Goal: Information Seeking & Learning: Find specific fact

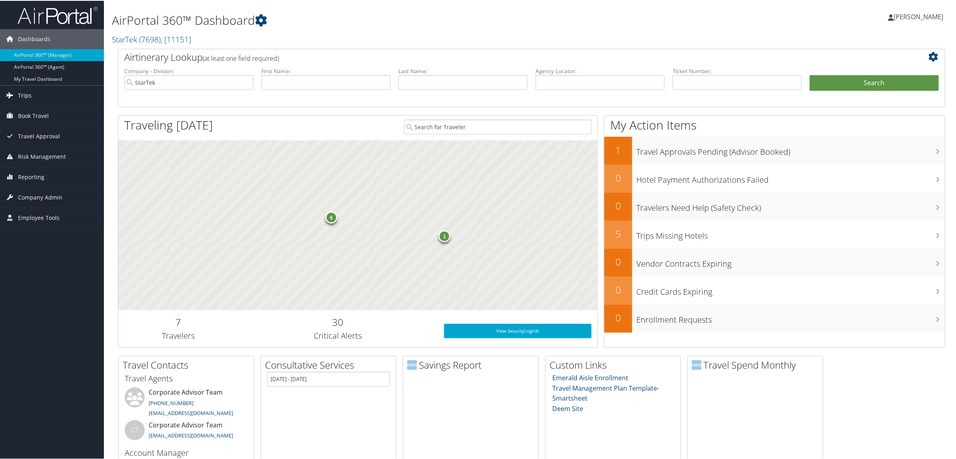
click at [30, 100] on span "Trips" at bounding box center [25, 95] width 14 height 20
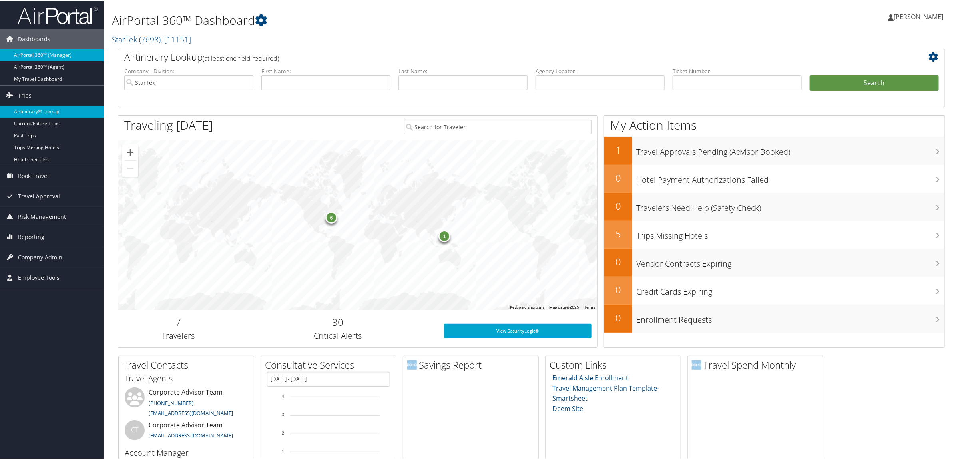
click at [40, 110] on link "Airtinerary® Lookup" at bounding box center [52, 111] width 104 height 12
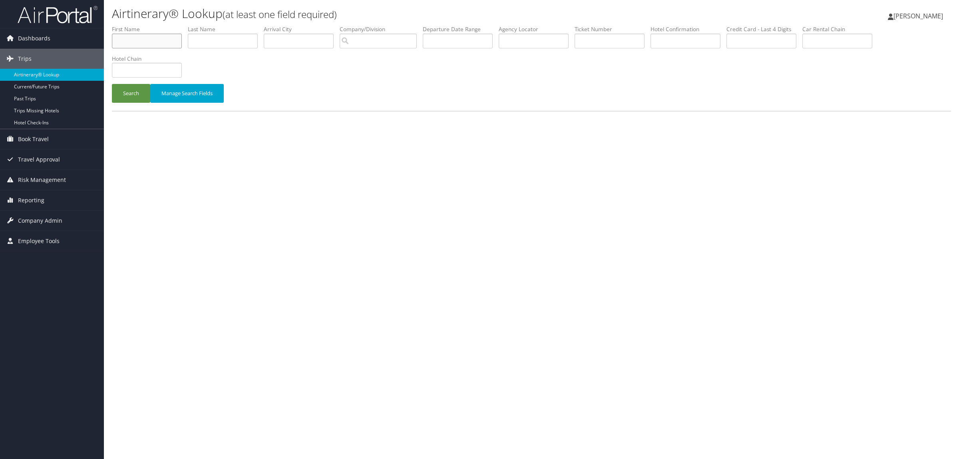
click at [170, 44] on input "text" at bounding box center [147, 41] width 70 height 15
type input "[PERSON_NAME]"
type input "HOWARTH"
click at [688, 48] on input "text" at bounding box center [686, 41] width 70 height 15
type input "75956446"
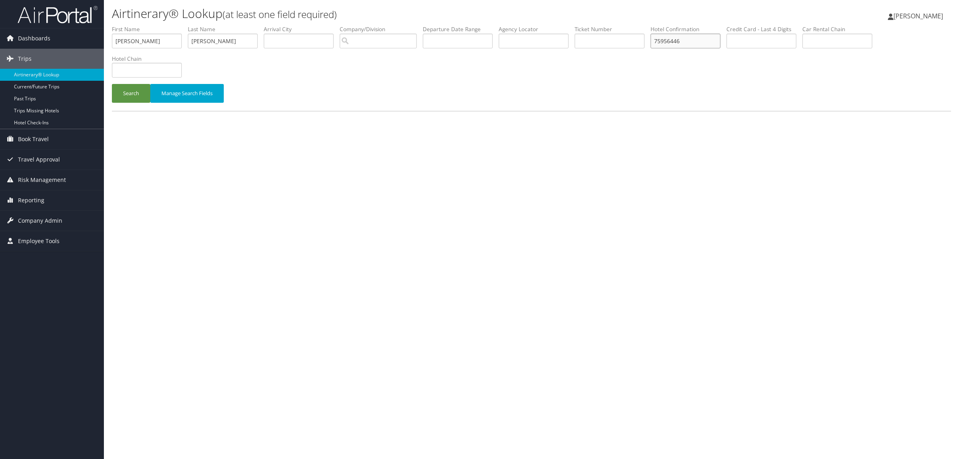
click at [112, 84] on button "Search" at bounding box center [131, 93] width 38 height 19
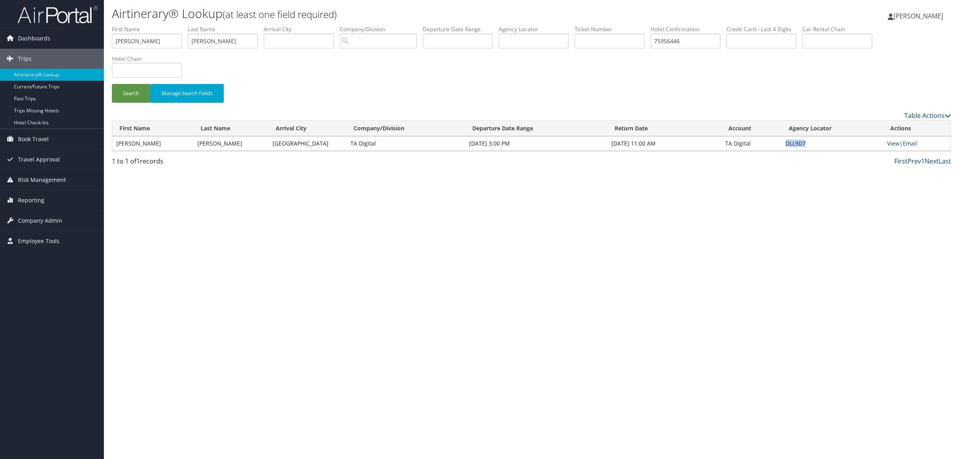
drag, startPoint x: 786, startPoint y: 138, endPoint x: 810, endPoint y: 145, distance: 24.9
click at [810, 145] on td "DLL9D7" at bounding box center [833, 143] width 102 height 14
copy td "DLL9D7"
drag, startPoint x: 150, startPoint y: 41, endPoint x: 76, endPoint y: 29, distance: 74.5
click at [76, 29] on div "Dashboards AirPortal 360™ (Manager) AirPortal 360™ (Agent) My Travel Dashboard …" at bounding box center [479, 229] width 959 height 459
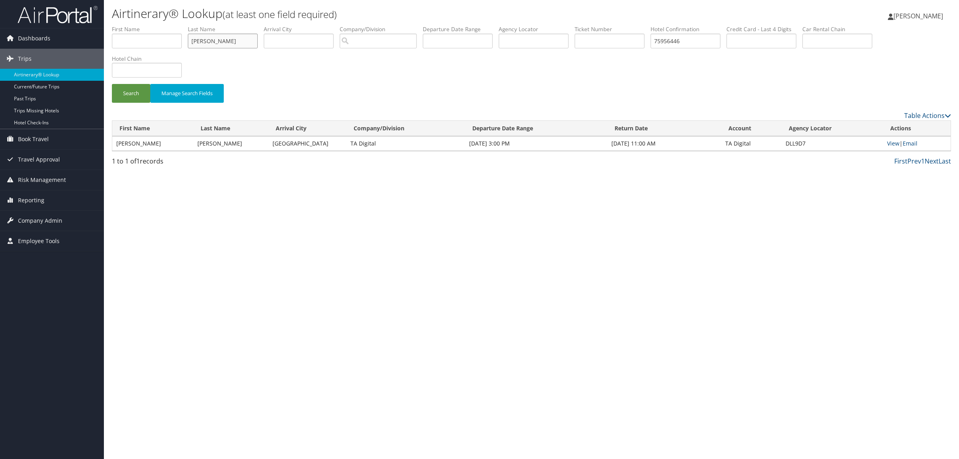
drag, startPoint x: 233, startPoint y: 41, endPoint x: 126, endPoint y: 41, distance: 106.7
click at [112, 41] on form "First Name Last Name HOWARTH Departure City Arrival City Company/Division Airpo…" at bounding box center [531, 68] width 839 height 86
paste input "DFX0N5"
type input "DFX0N5"
drag, startPoint x: 683, startPoint y: 41, endPoint x: 378, endPoint y: 32, distance: 304.7
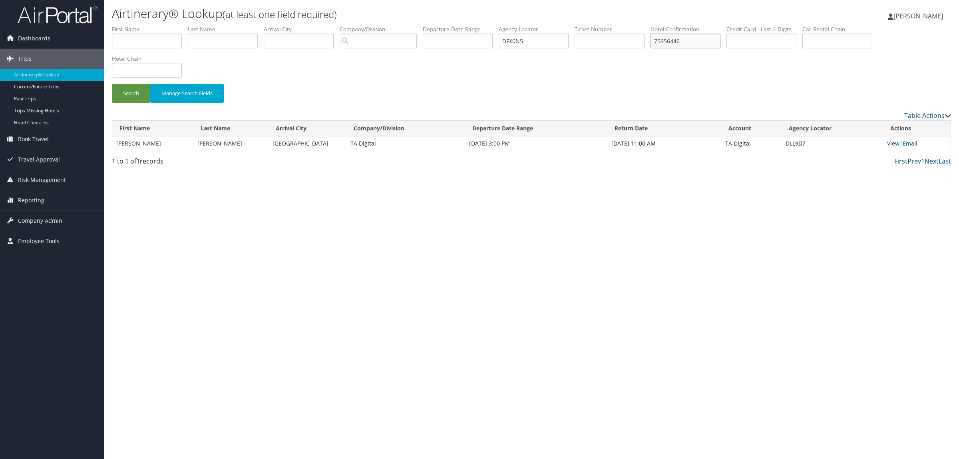
click at [378, 25] on ul "First Name Last Name Departure City Arrival City Company/Division Airport/City …" at bounding box center [531, 25] width 839 height 0
click at [133, 96] on button "Search" at bounding box center [131, 93] width 38 height 19
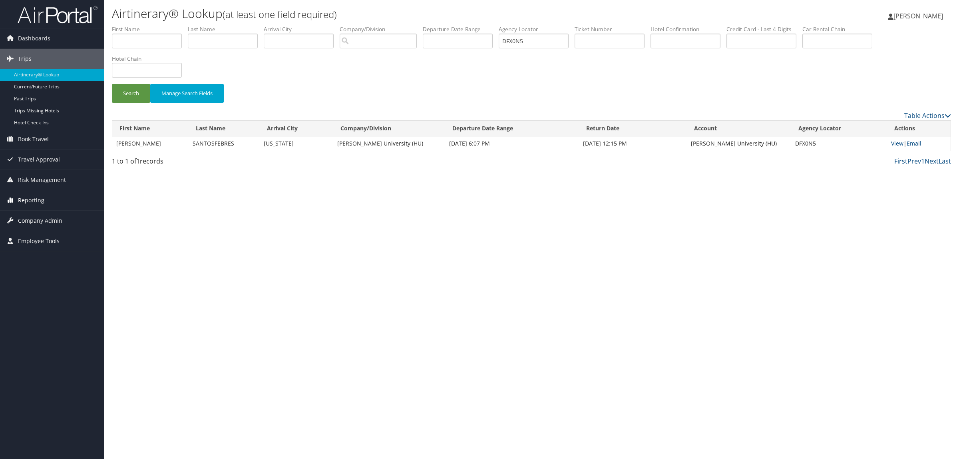
click at [37, 202] on span "Reporting" at bounding box center [31, 200] width 26 height 20
click at [47, 286] on span "Company Admin" at bounding box center [40, 281] width 44 height 20
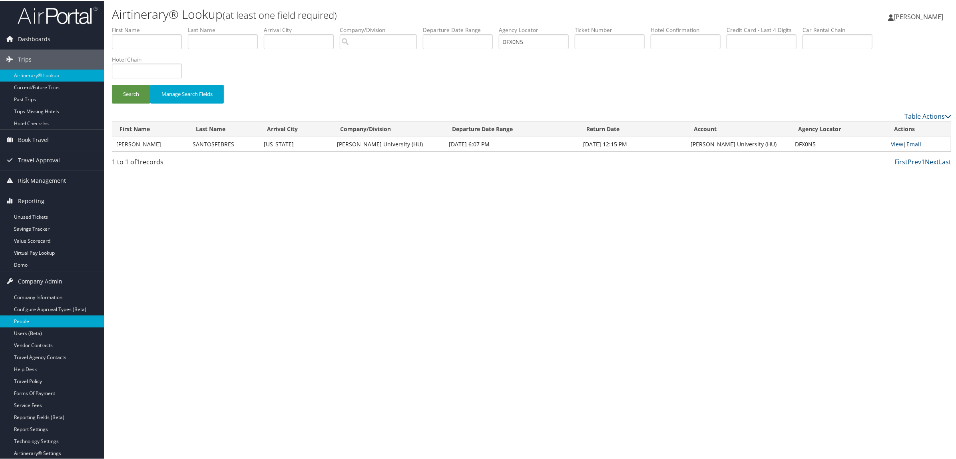
scroll to position [69, 0]
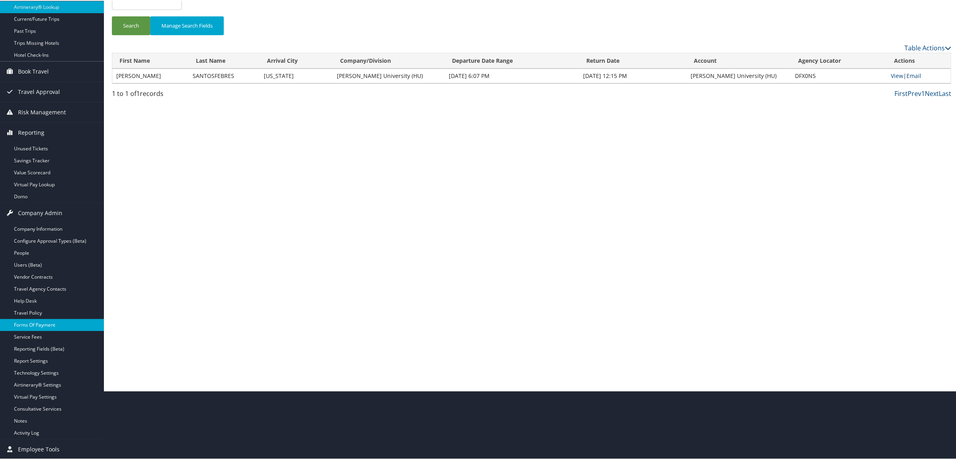
click at [44, 326] on link "Forms Of Payment" at bounding box center [52, 324] width 104 height 12
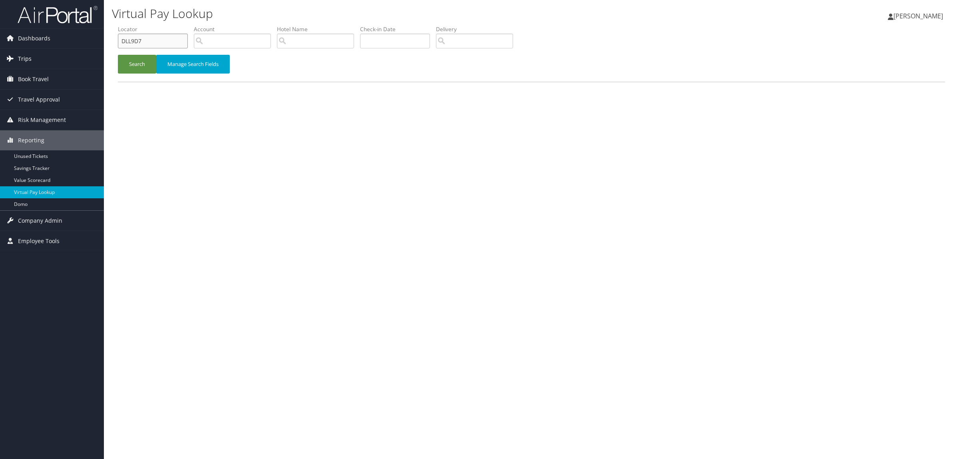
drag, startPoint x: 161, startPoint y: 37, endPoint x: 41, endPoint y: 49, distance: 120.5
click at [41, 49] on div "Dashboards AirPortal 360™ (Manager) AirPortal 360™ (Agent) My Travel Dashboard …" at bounding box center [479, 229] width 959 height 459
paste input "DD2WW"
type input "DDD2WW"
click at [152, 66] on button "Search" at bounding box center [137, 64] width 38 height 19
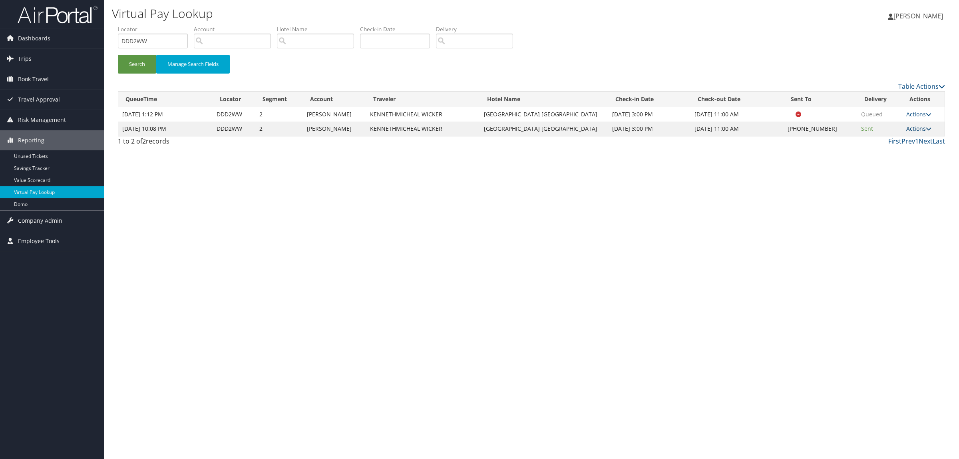
click at [907, 131] on link "Actions" at bounding box center [919, 129] width 25 height 8
click at [893, 159] on link "Logs" at bounding box center [894, 154] width 68 height 14
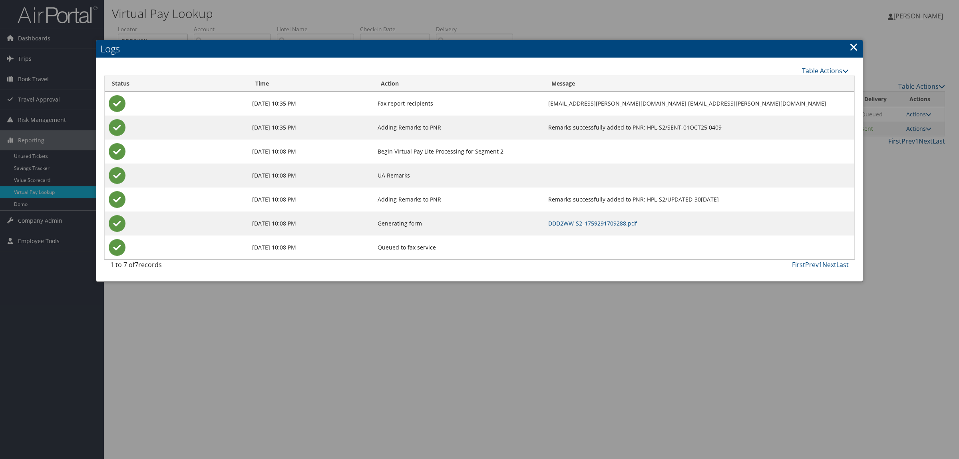
click at [580, 227] on td "DDD2WW-S2_1759291709288.pdf" at bounding box center [699, 223] width 310 height 24
click at [582, 217] on td "DDD2WW-S2_1759291709288.pdf" at bounding box center [699, 223] width 310 height 24
click at [600, 221] on link "DDD2WW-S2_1759291709288.pdf" at bounding box center [592, 223] width 89 height 8
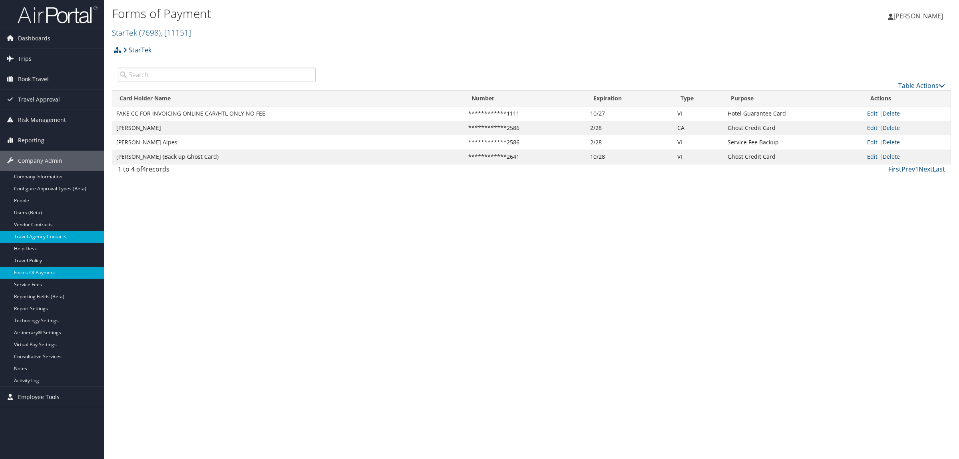
click at [57, 232] on link "Travel Agency Contacts" at bounding box center [52, 237] width 104 height 12
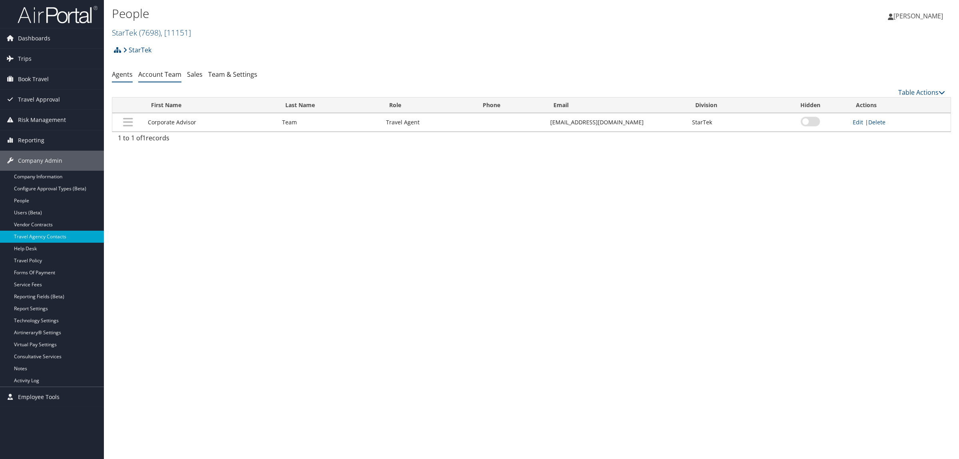
click at [162, 70] on link "Account Team" at bounding box center [159, 74] width 43 height 9
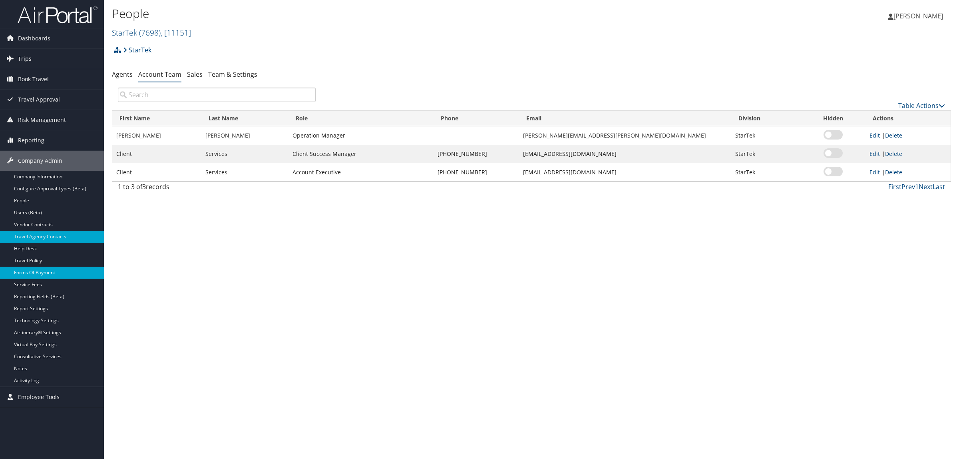
click at [51, 271] on link "Forms Of Payment" at bounding box center [52, 273] width 104 height 12
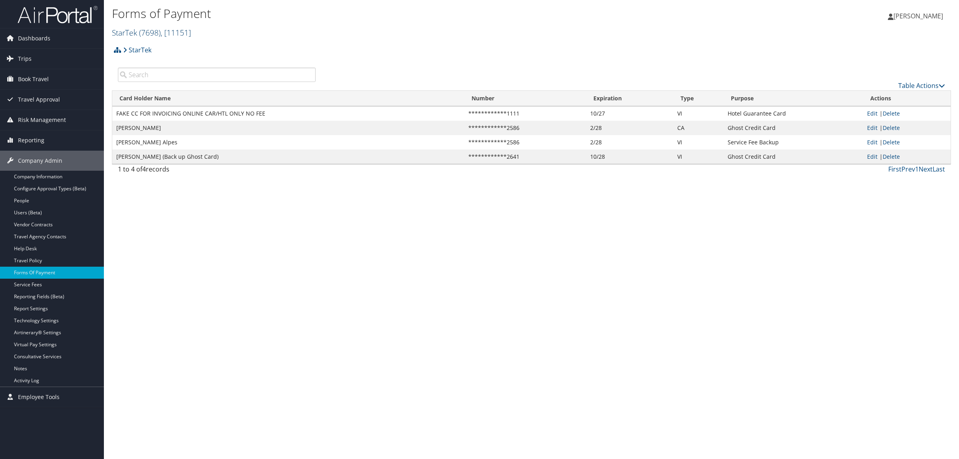
click at [161, 32] on span "( 7698 )" at bounding box center [150, 32] width 22 height 11
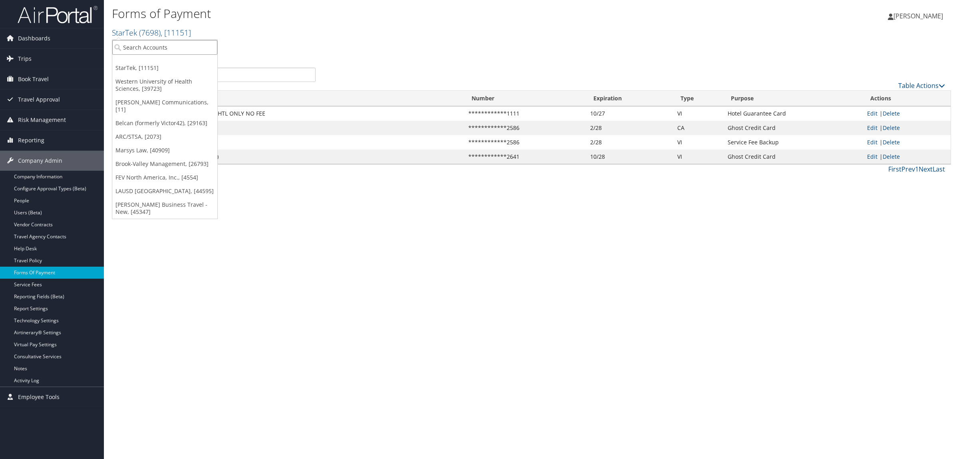
click at [171, 45] on input "search" at bounding box center [164, 47] width 105 height 15
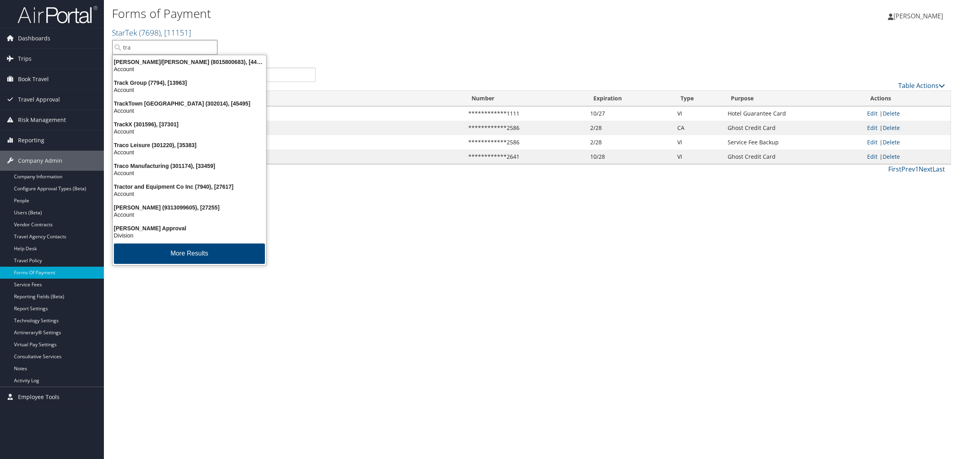
type input "trae"
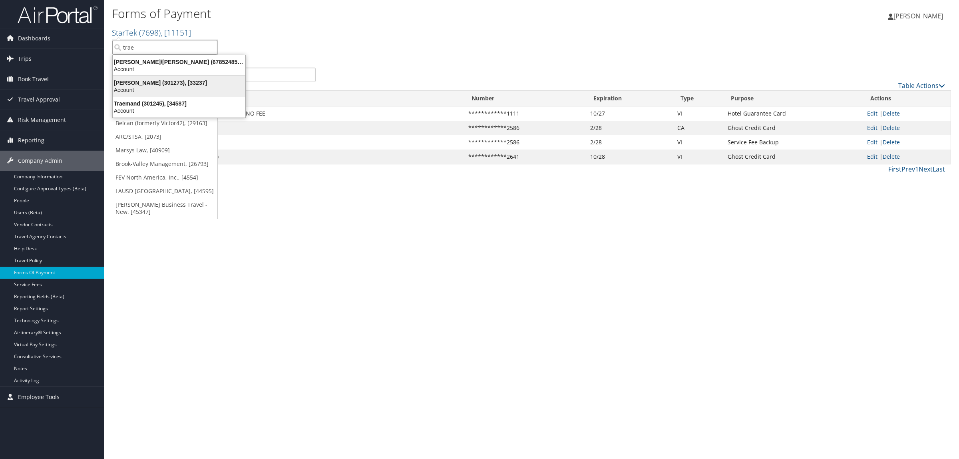
click at [166, 84] on div "Traeger (301273), [33237]" at bounding box center [179, 82] width 142 height 7
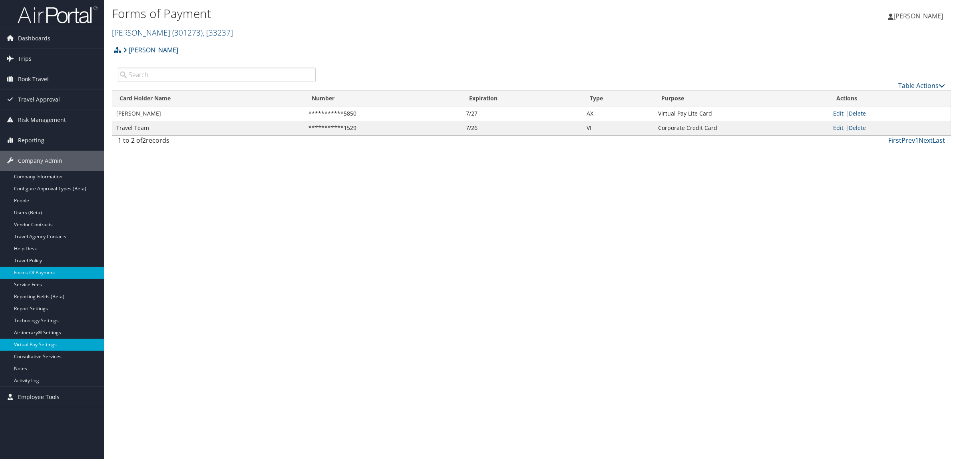
click at [41, 346] on link "Virtual Pay Settings" at bounding box center [52, 345] width 104 height 12
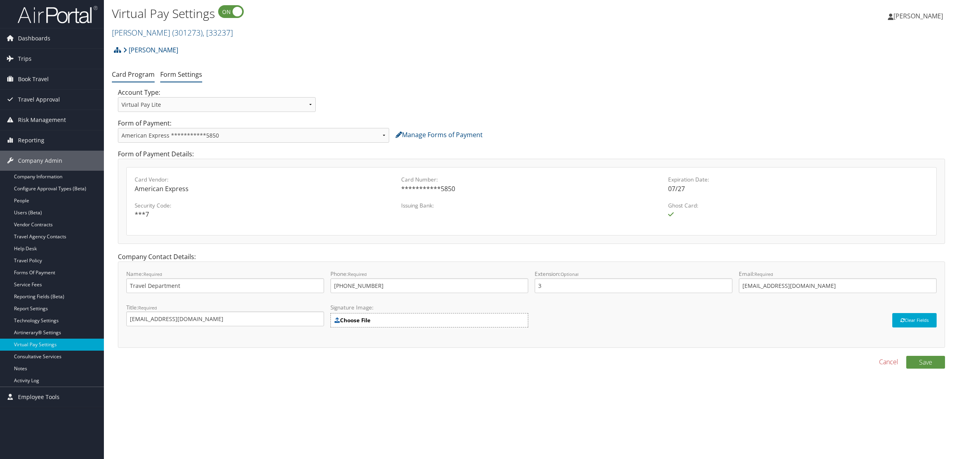
click at [188, 77] on link "Form Settings" at bounding box center [181, 74] width 42 height 9
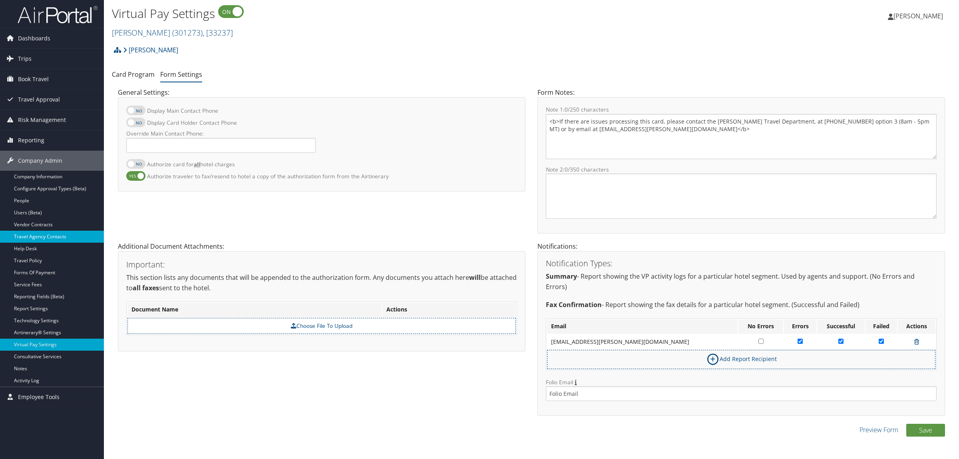
click at [51, 240] on link "Travel Agency Contacts" at bounding box center [52, 237] width 104 height 12
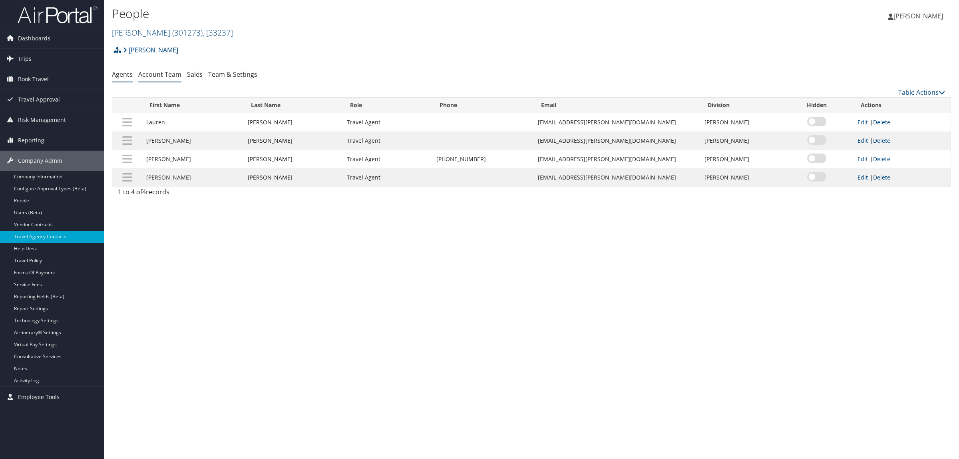
click at [158, 71] on link "Account Team" at bounding box center [159, 74] width 43 height 9
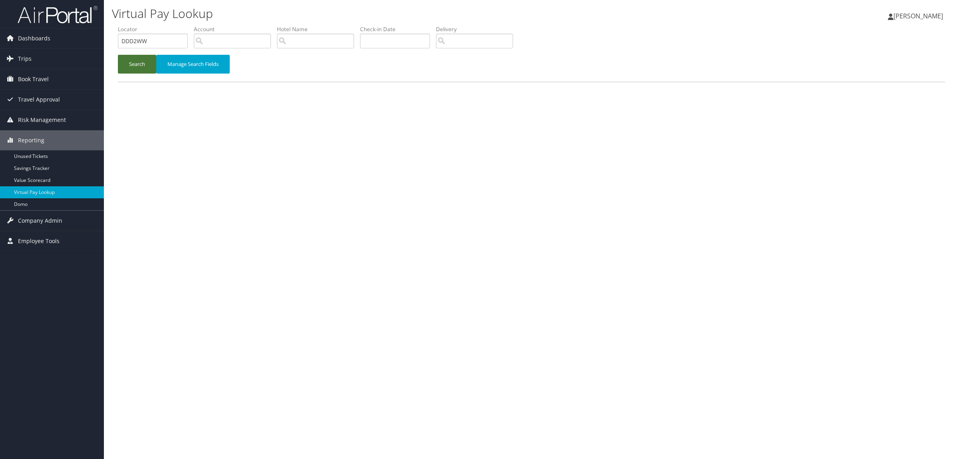
click at [133, 66] on button "Search" at bounding box center [137, 64] width 38 height 19
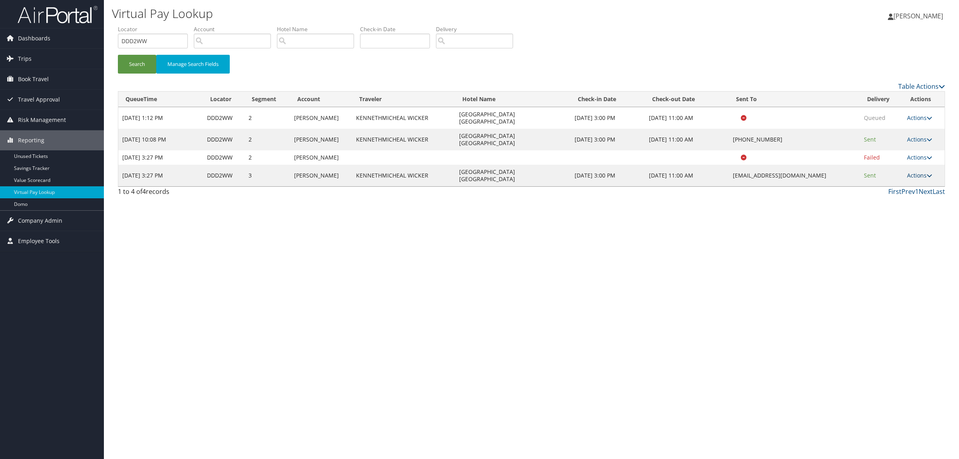
click at [912, 171] on link "Actions" at bounding box center [919, 175] width 25 height 8
click at [906, 168] on link "Resend" at bounding box center [904, 169] width 50 height 14
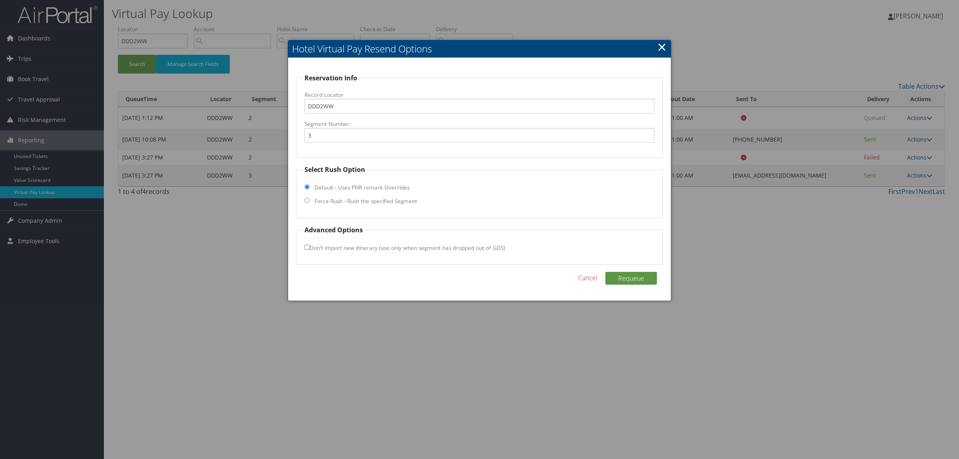
click at [875, 288] on div at bounding box center [479, 229] width 959 height 459
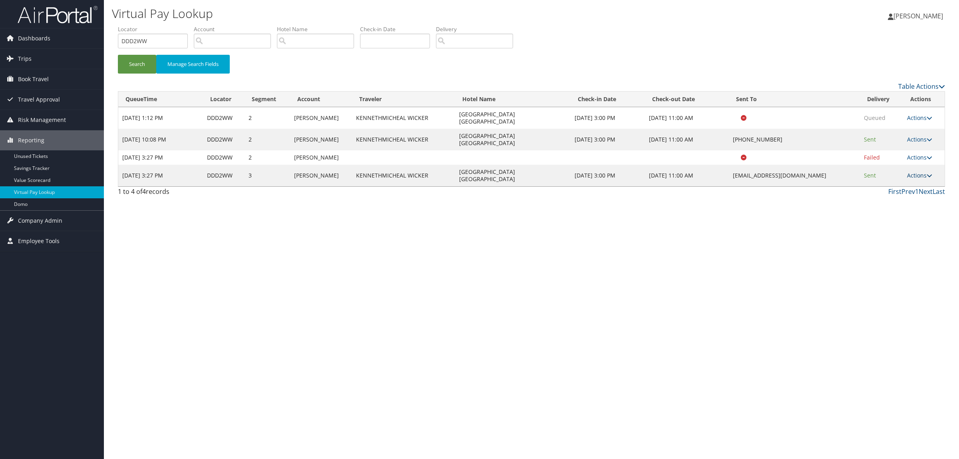
click at [916, 171] on link "Actions" at bounding box center [919, 175] width 25 height 8
click at [913, 186] on link "Logs" at bounding box center [904, 183] width 50 height 14
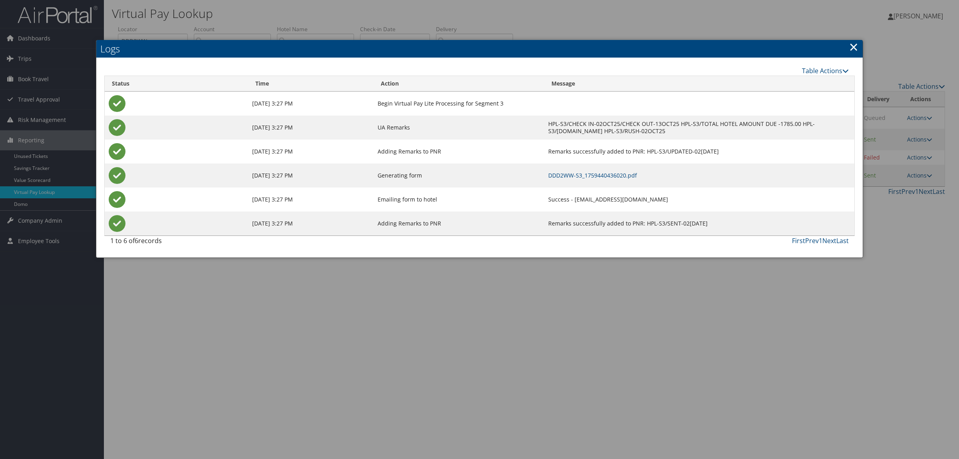
click at [544, 171] on td "DDD2WW-S3_1759440436020.pdf" at bounding box center [699, 175] width 310 height 24
click at [554, 177] on link "DDD2WW-S3_1759440436020.pdf" at bounding box center [592, 175] width 89 height 8
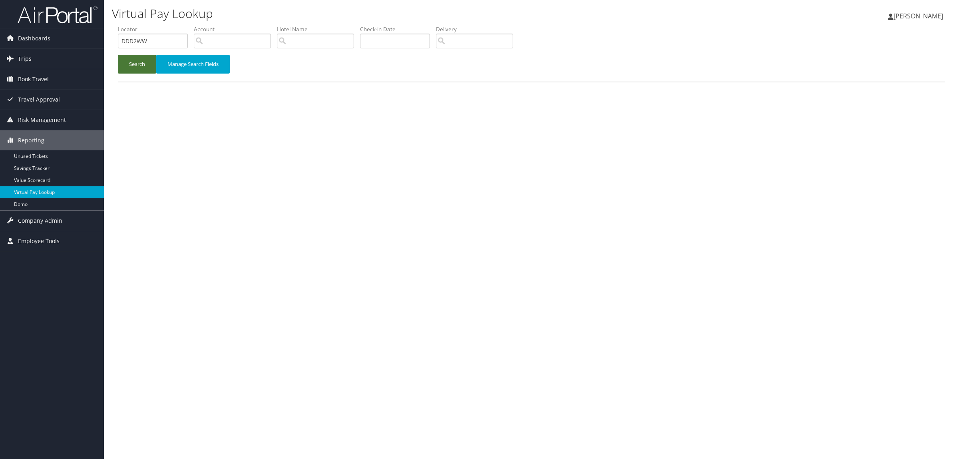
click at [143, 64] on button "Search" at bounding box center [137, 64] width 38 height 19
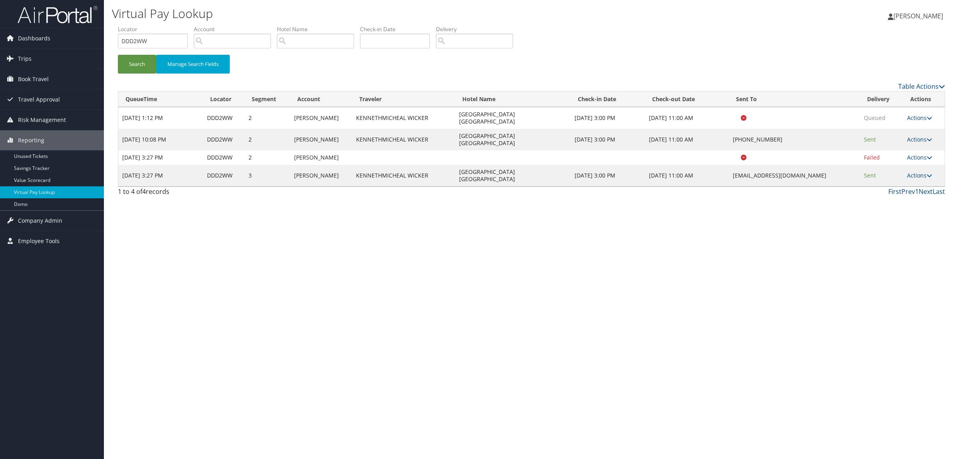
drag, startPoint x: 725, startPoint y: 129, endPoint x: 783, endPoint y: 129, distance: 57.2
click at [783, 129] on td "+1 (858) 391-1221" at bounding box center [794, 140] width 131 height 22
copy td "+1 (858) 391-1221"
click at [915, 171] on link "Actions" at bounding box center [919, 175] width 25 height 8
click at [909, 168] on link "Resend" at bounding box center [904, 169] width 50 height 14
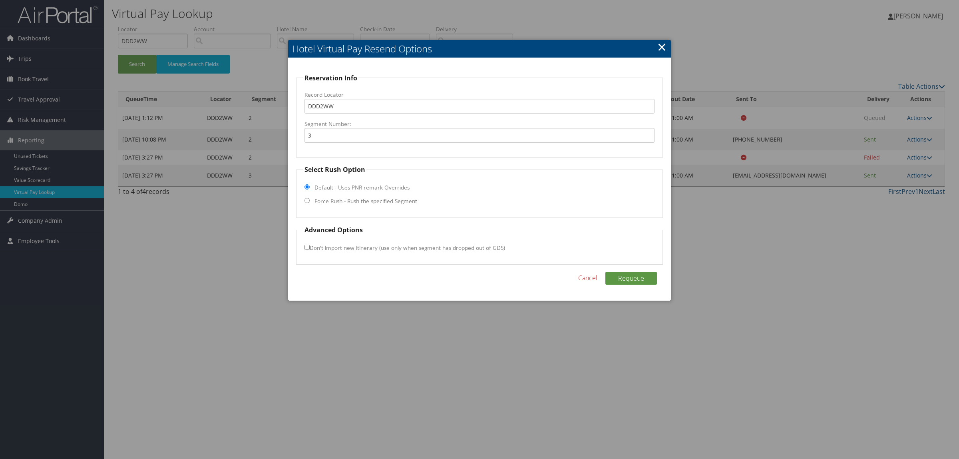
click at [376, 198] on label "Force Rush - Rush the specified Segment" at bounding box center [366, 201] width 103 height 8
click at [310, 198] on input "Force Rush - Rush the specified Segment" at bounding box center [307, 200] width 5 height 5
radio input "true"
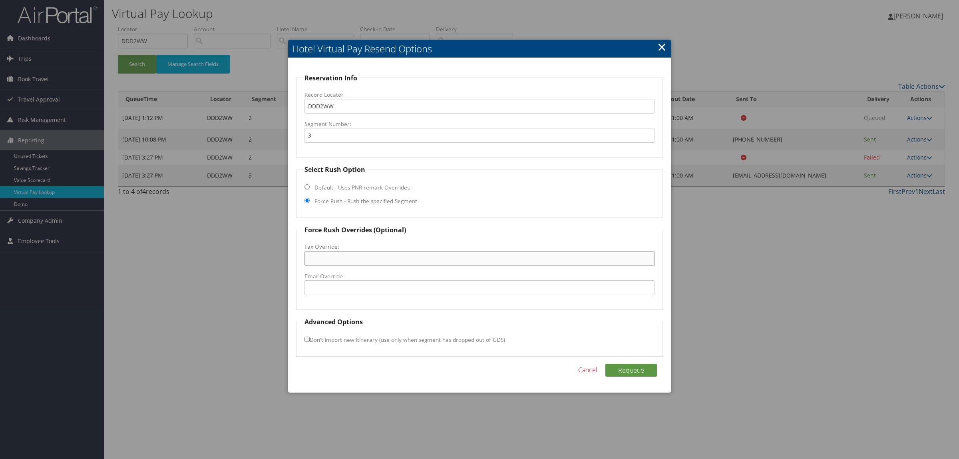
click at [358, 253] on input "Fax Override:" at bounding box center [480, 258] width 350 height 15
paste input "+1 (858) 391-1221"
click at [343, 262] on input "+1 (858) 391-1221" at bounding box center [480, 258] width 350 height 15
click at [331, 256] on input "+1 (858) 3911221" at bounding box center [480, 258] width 350 height 15
click at [318, 259] on input "+1 (8583911221" at bounding box center [480, 258] width 350 height 15
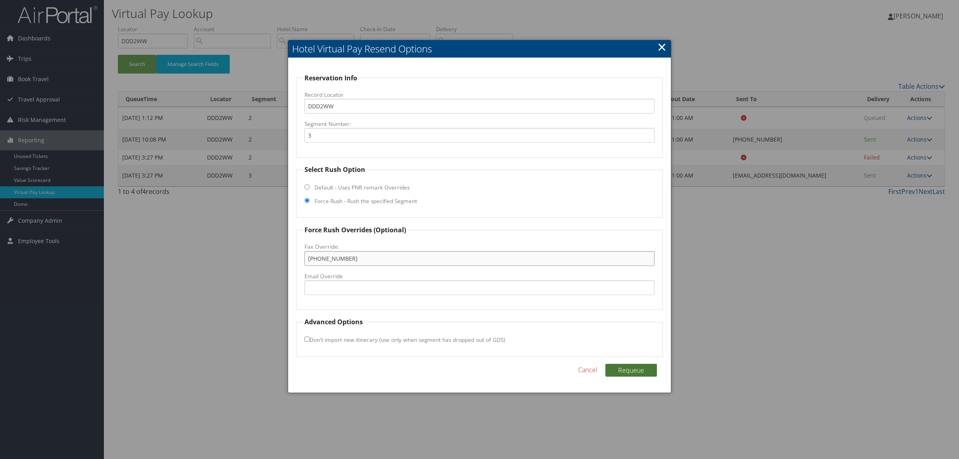
type input "+18583911221"
click at [633, 376] on button "Requeue" at bounding box center [632, 370] width 52 height 13
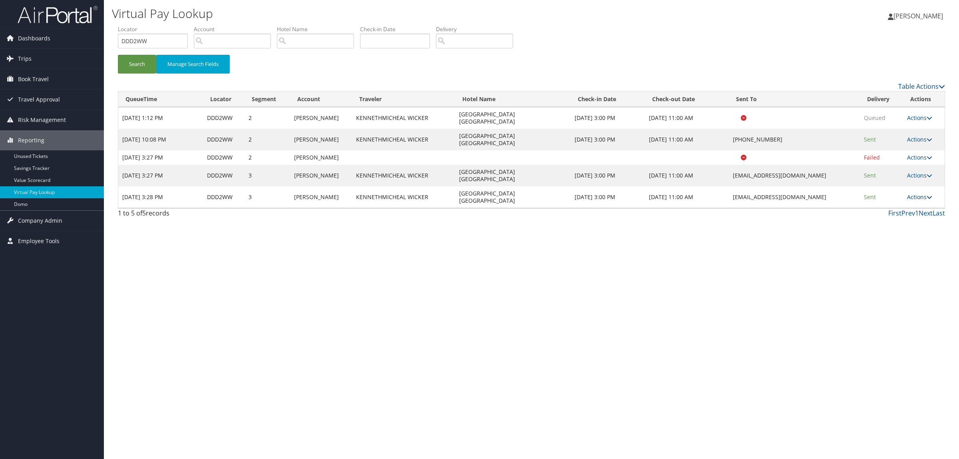
click at [921, 193] on link "Actions" at bounding box center [919, 197] width 25 height 8
click at [911, 199] on link "Logs" at bounding box center [904, 197] width 50 height 14
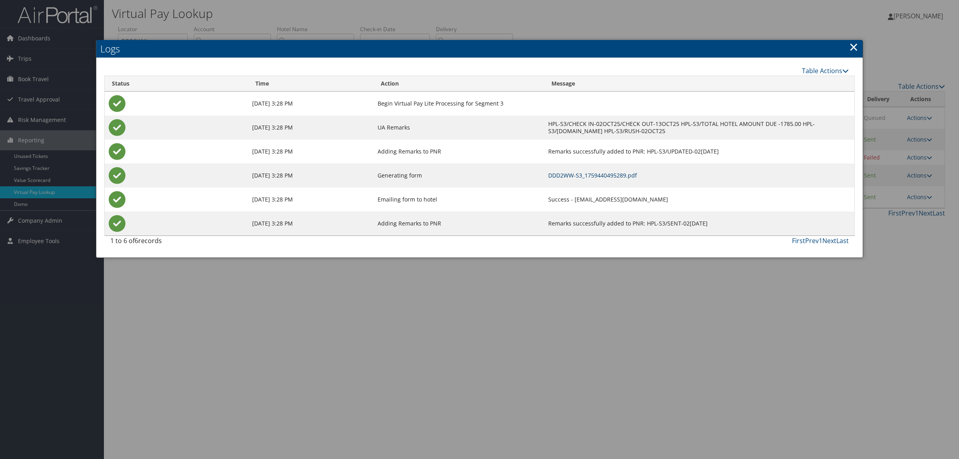
click at [548, 177] on link "DDD2WW-S3_1759440495289.pdf" at bounding box center [592, 175] width 89 height 8
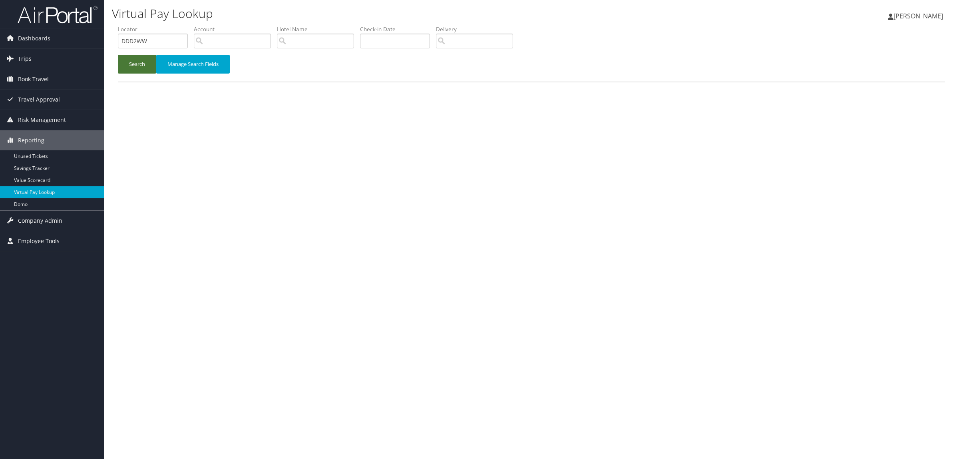
click at [146, 61] on button "Search" at bounding box center [137, 64] width 38 height 19
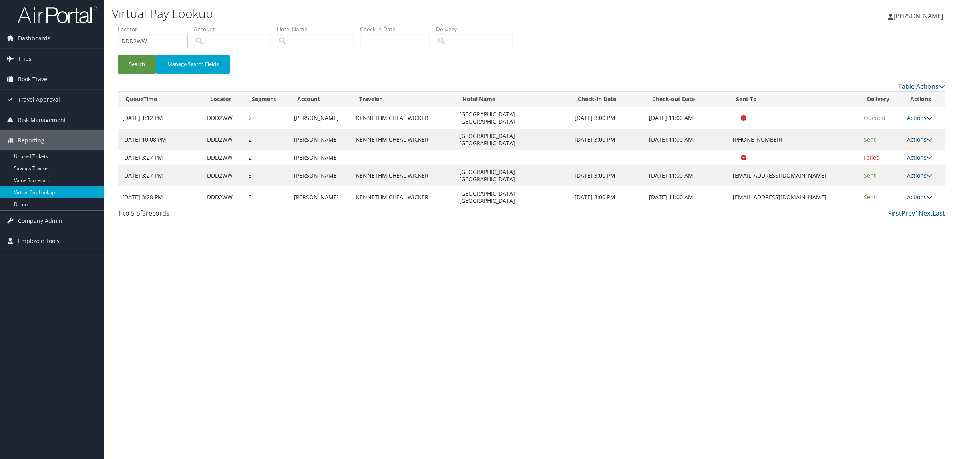
click at [915, 193] on link "Actions" at bounding box center [919, 197] width 25 height 8
click at [903, 184] on link "Resend" at bounding box center [904, 184] width 50 height 14
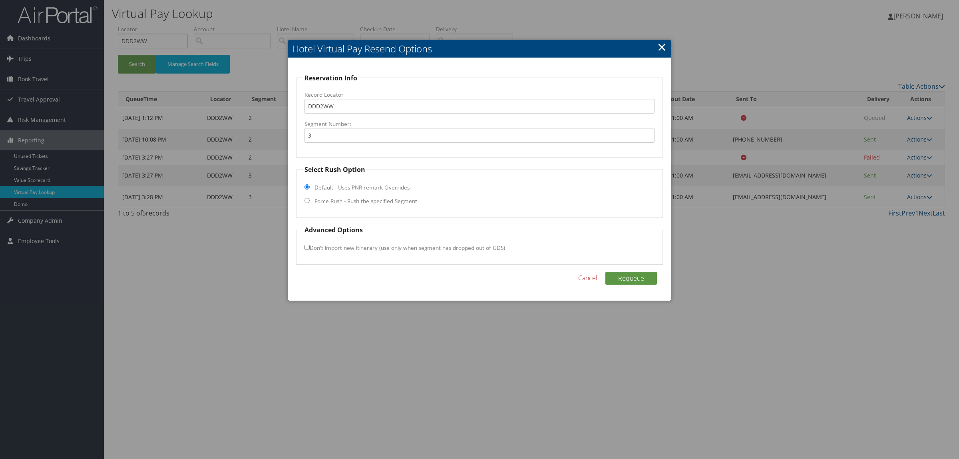
drag, startPoint x: 368, startPoint y: 203, endPoint x: 369, endPoint y: 207, distance: 4.5
click at [368, 203] on label "Force Rush - Rush the specified Segment" at bounding box center [366, 201] width 103 height 8
click at [310, 203] on input "Force Rush - Rush the specified Segment" at bounding box center [307, 200] width 5 height 5
radio input "true"
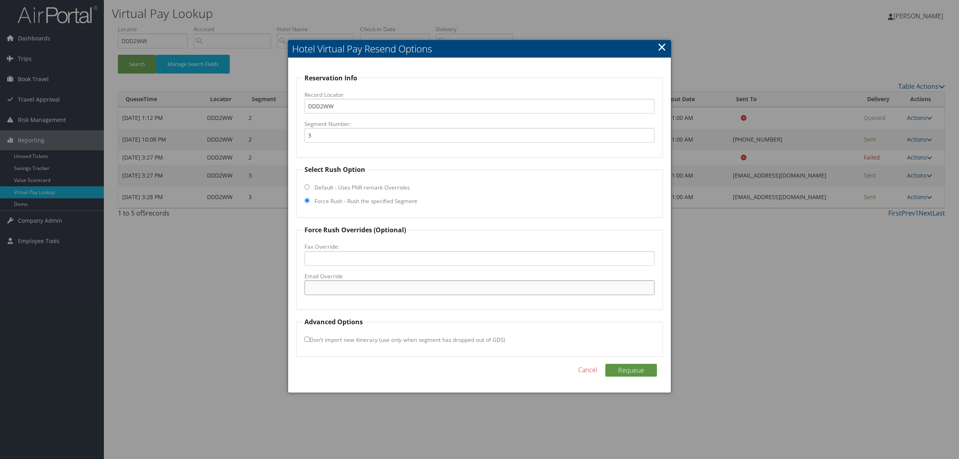
drag, startPoint x: 357, startPoint y: 286, endPoint x: 367, endPoint y: 293, distance: 12.1
click at [357, 286] on input "Email Override" at bounding box center [480, 287] width 350 height 15
paste input "hamptoninnpoway@otohotels.com"
type input "hamptoninnpoway@otohotels.com"
click at [626, 365] on button "Requeue" at bounding box center [632, 370] width 52 height 13
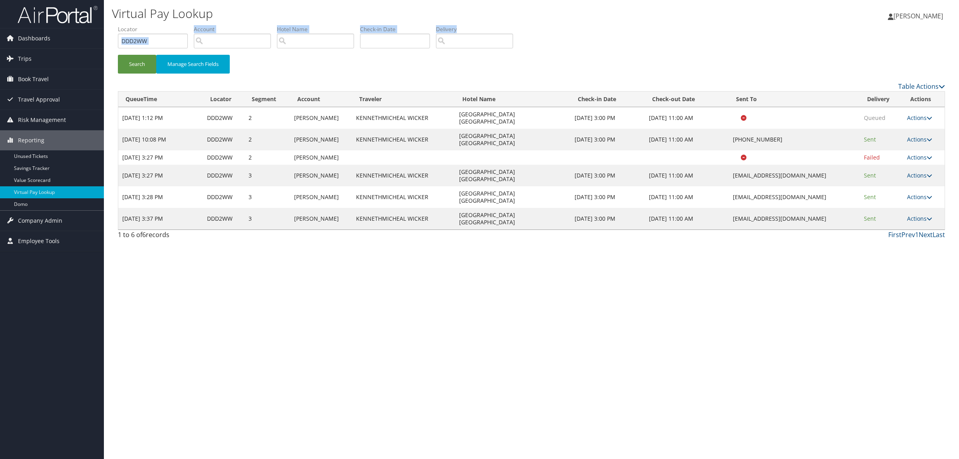
drag, startPoint x: 178, startPoint y: 32, endPoint x: 109, endPoint y: 38, distance: 69.4
click at [104, 35] on div "Virtual Pay Lookup Hope Ewing Hope Ewing My Settings Travel Agency Contacts Log…" at bounding box center [531, 229] width 855 height 459
click at [180, 39] on input "DDD2WW" at bounding box center [153, 41] width 70 height 15
click at [67, 223] on link "Company Admin" at bounding box center [52, 221] width 104 height 20
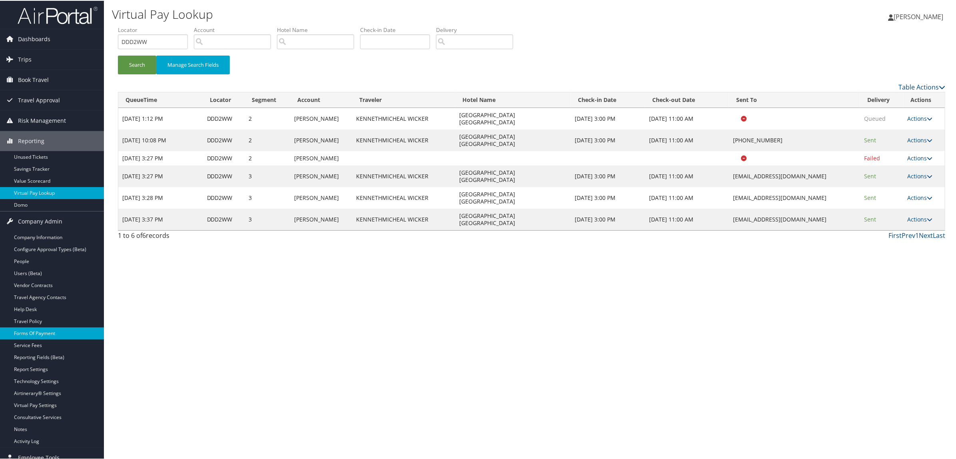
click at [56, 338] on link "Forms Of Payment" at bounding box center [52, 333] width 104 height 12
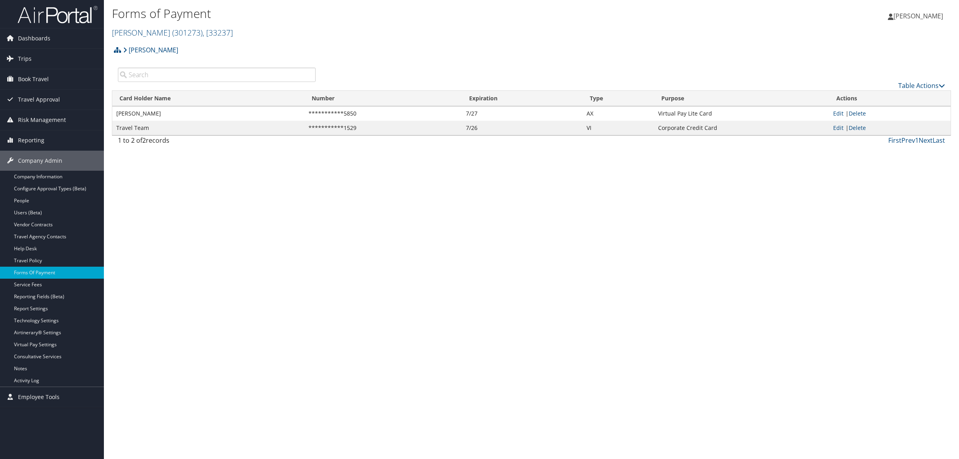
click at [131, 38] on h2 "[PERSON_NAME] ( 301273 ) , [ 33237 ]" at bounding box center [392, 32] width 560 height 14
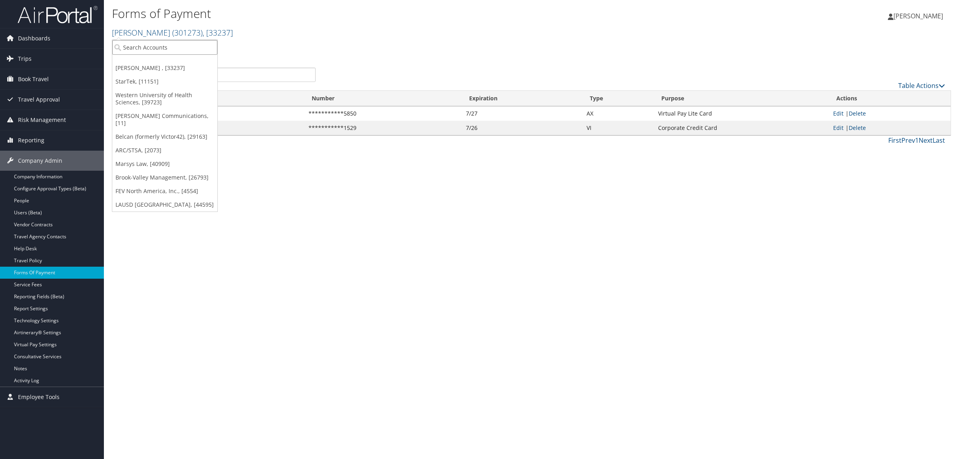
click at [152, 44] on input "search" at bounding box center [164, 47] width 105 height 15
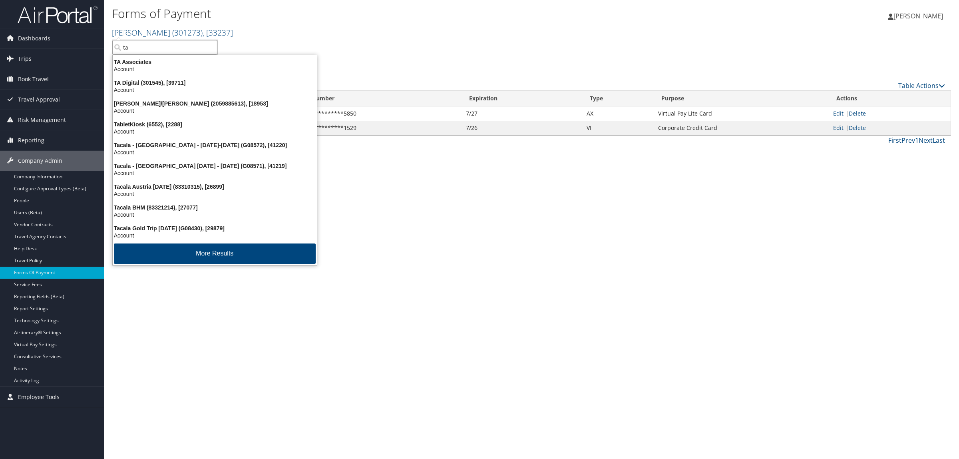
type input "ta s"
drag, startPoint x: 172, startPoint y: 90, endPoint x: 176, endPoint y: 95, distance: 6.0
click at [176, 95] on div "TA Digital (301545), [39711] Account" at bounding box center [215, 86] width 202 height 18
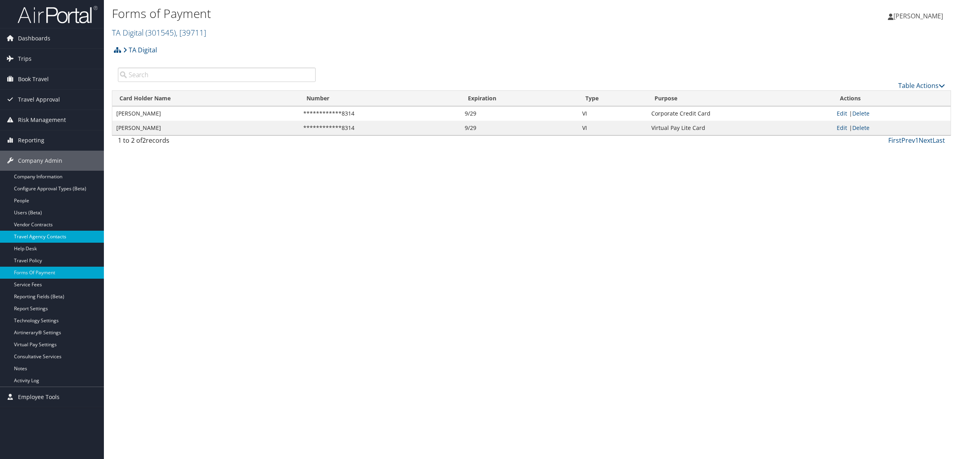
click at [40, 237] on link "Travel Agency Contacts" at bounding box center [52, 237] width 104 height 12
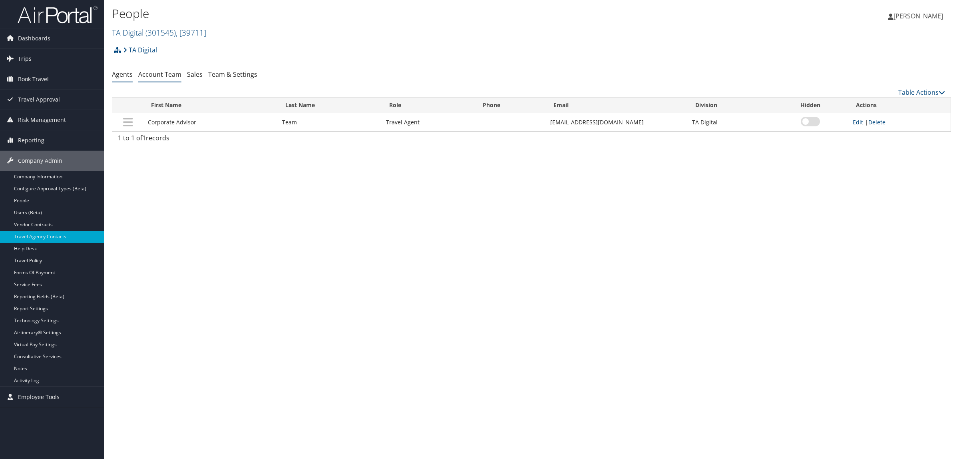
click at [172, 72] on link "Account Team" at bounding box center [159, 74] width 43 height 9
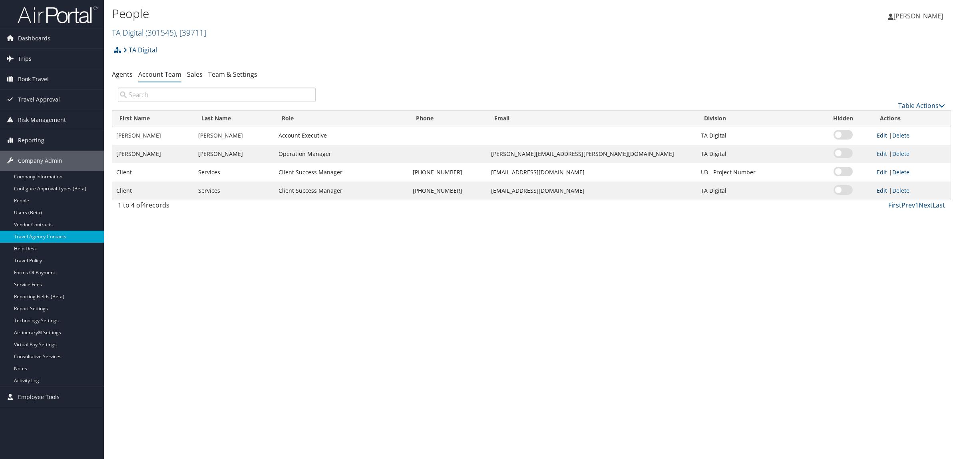
click at [801, 299] on div "People TA Digital ( 301545 ) , [ 39711 ] TA Digital [PERSON_NAME] StarTek Weste…" at bounding box center [531, 229] width 855 height 459
click at [34, 59] on link "Trips" at bounding box center [52, 59] width 104 height 20
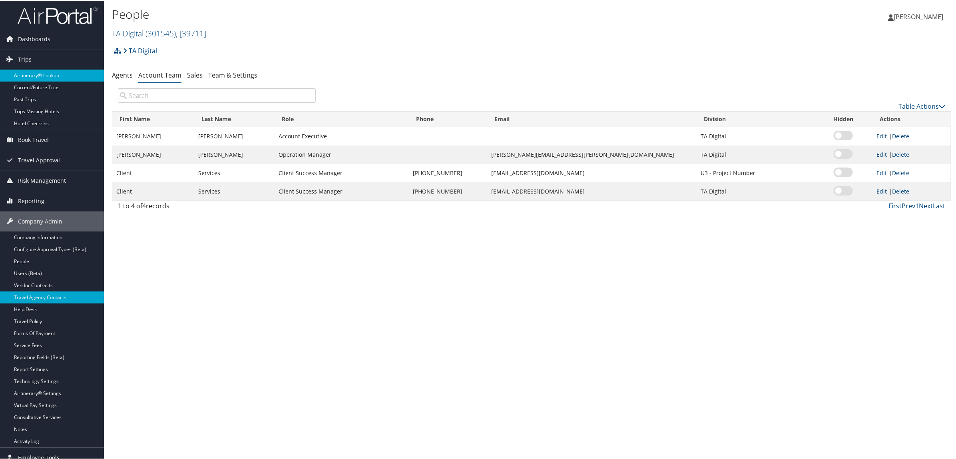
click at [47, 80] on link "Airtinerary® Lookup" at bounding box center [52, 75] width 104 height 12
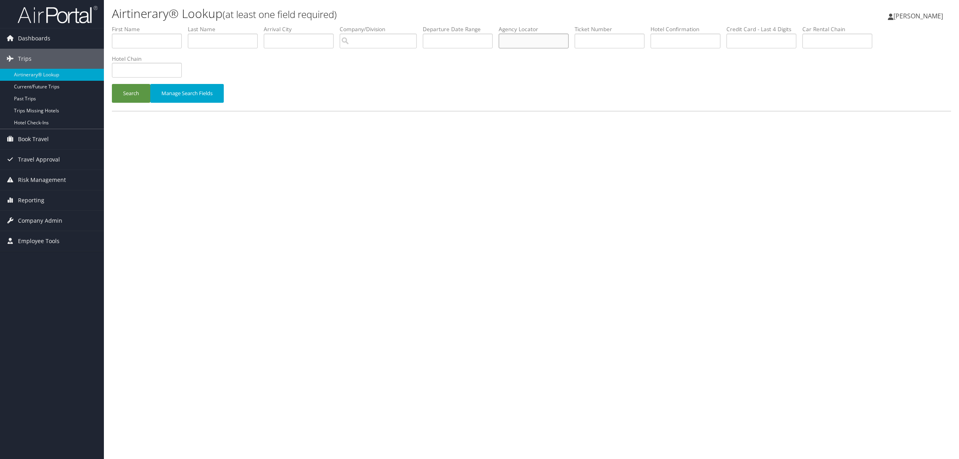
click at [532, 41] on input "text" at bounding box center [534, 41] width 70 height 15
click at [112, 84] on button "Search" at bounding box center [131, 93] width 38 height 19
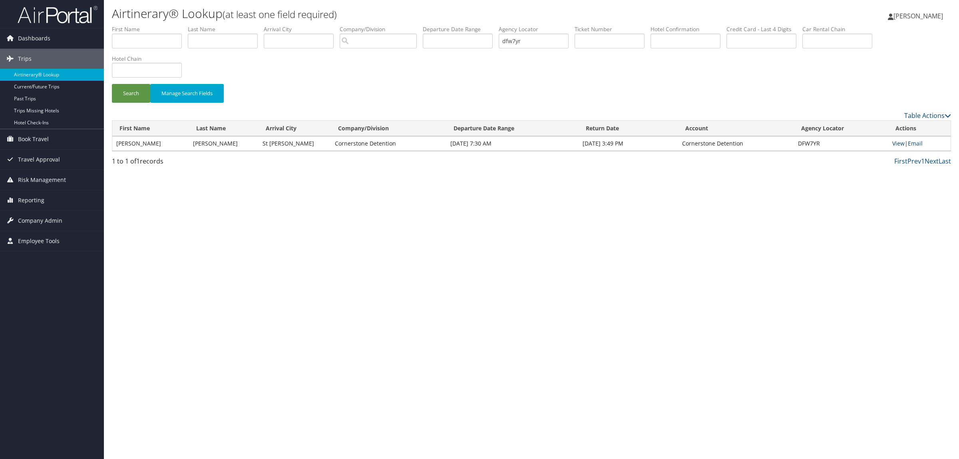
click at [894, 140] on link "View" at bounding box center [899, 144] width 12 height 8
drag, startPoint x: 806, startPoint y: 145, endPoint x: 819, endPoint y: 146, distance: 12.4
click at [819, 146] on td "DFW7YR" at bounding box center [841, 143] width 95 height 14
copy td "DFW7YR"
drag, startPoint x: 545, startPoint y: 43, endPoint x: 397, endPoint y: 41, distance: 147.9
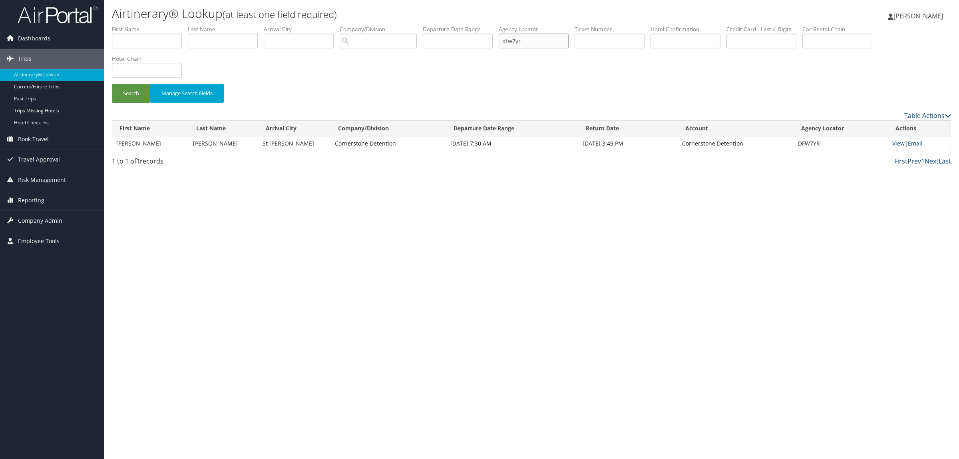
click at [397, 25] on ul "First Name Last Name Departure City Arrival City Company/Division Airport/City …" at bounding box center [531, 25] width 839 height 0
paste input "DFX0N5."
click at [112, 84] on button "Search" at bounding box center [131, 93] width 38 height 19
click at [900, 143] on link "View" at bounding box center [899, 144] width 12 height 8
paste input "LMK6P"
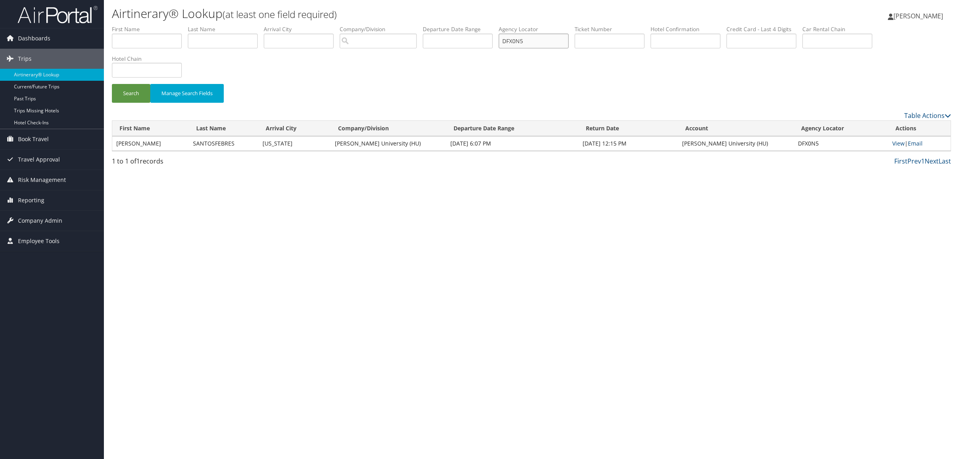
drag, startPoint x: 542, startPoint y: 43, endPoint x: 442, endPoint y: 38, distance: 99.6
click at [453, 25] on ul "First Name Last Name Departure City Arrival City Company/Division Airport/City …" at bounding box center [531, 25] width 839 height 0
type input "DLMK6P"
click at [133, 87] on button "Search" at bounding box center [131, 93] width 38 height 19
click at [902, 142] on link "View" at bounding box center [899, 144] width 12 height 8
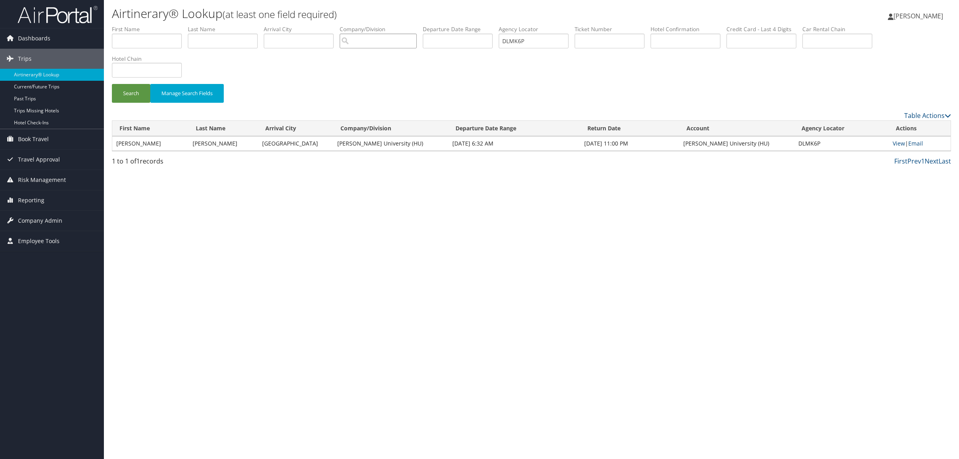
type input "DLMK6P"
drag, startPoint x: 473, startPoint y: 51, endPoint x: 317, endPoint y: 58, distance: 156.1
click at [346, 55] on form "First Name Last Name Departure City Arrival City Company/Division Airport/City …" at bounding box center [531, 68] width 839 height 86
type input "v"
paste input "DLMHY4"
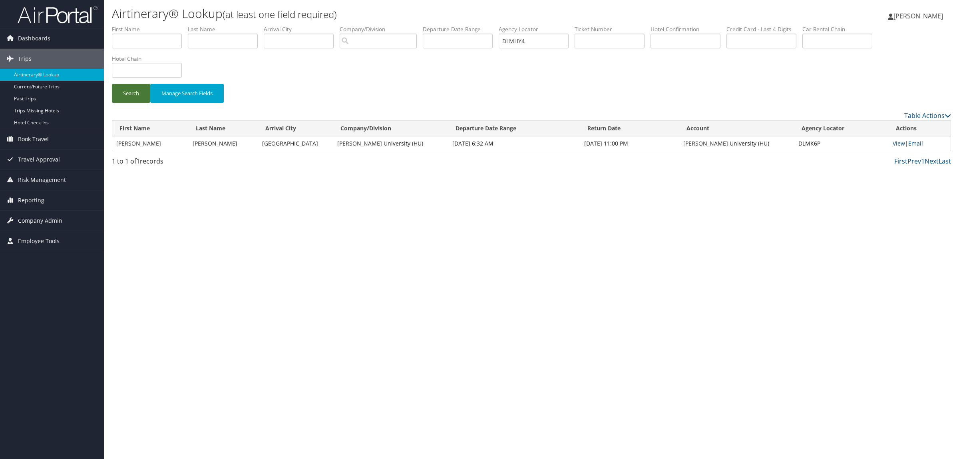
click at [125, 92] on button "Search" at bounding box center [131, 93] width 38 height 19
click at [895, 145] on link "View" at bounding box center [899, 144] width 12 height 8
drag, startPoint x: 552, startPoint y: 46, endPoint x: 270, endPoint y: 49, distance: 282.2
click at [296, 25] on ul "First Name Last Name Departure City Arrival City Company/Division Airport/City …" at bounding box center [531, 25] width 839 height 0
paste input "NDK"
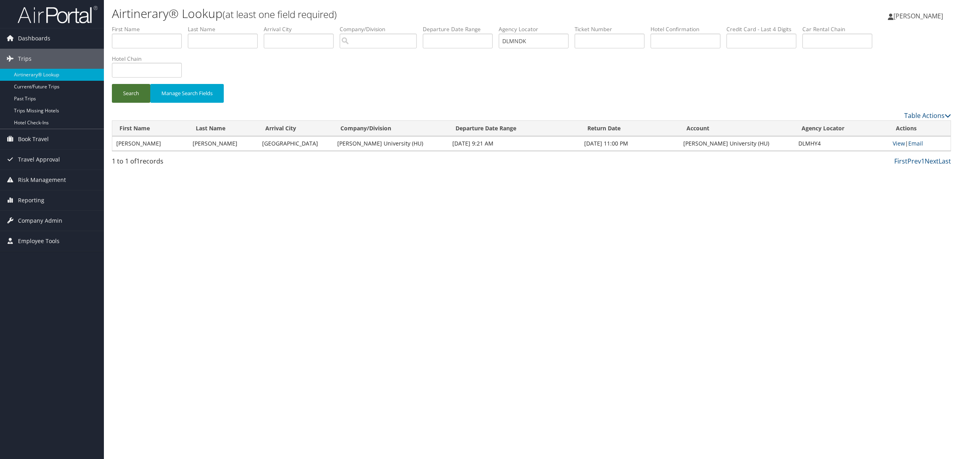
click at [133, 91] on button "Search" at bounding box center [131, 93] width 38 height 19
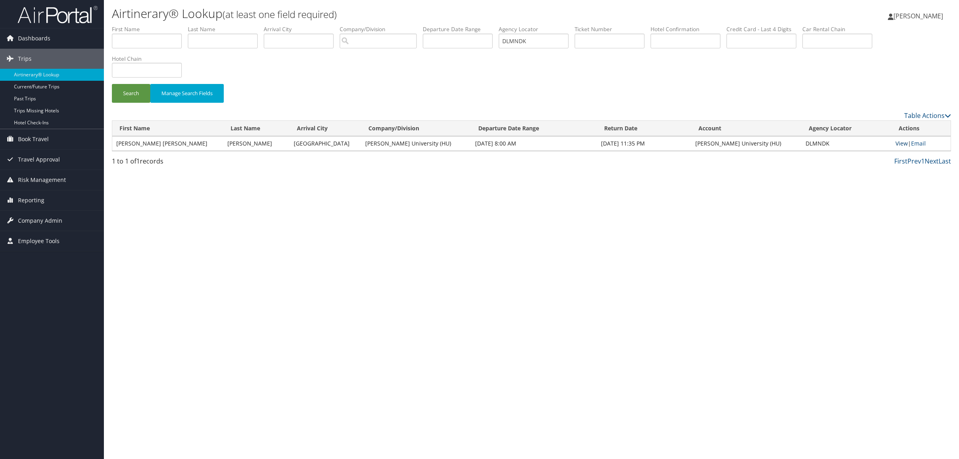
click at [898, 142] on link "View" at bounding box center [902, 144] width 12 height 8
drag, startPoint x: 548, startPoint y: 33, endPoint x: 499, endPoint y: 38, distance: 49.0
click at [499, 25] on ul "First Name Last Name Departure City Arrival City Company/Division Airport/City …" at bounding box center [531, 25] width 839 height 0
click at [112, 84] on button "Search" at bounding box center [131, 93] width 38 height 19
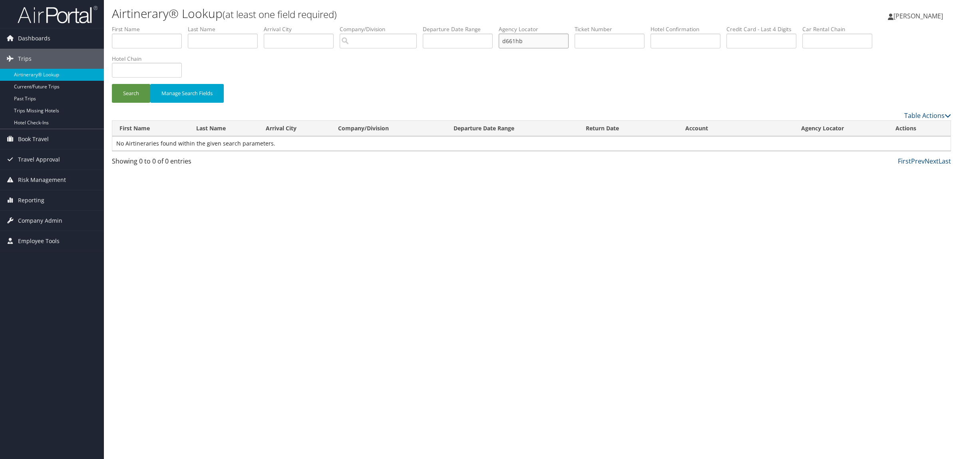
click at [526, 41] on input "d661hb" at bounding box center [534, 41] width 70 height 15
click at [112, 84] on button "Search" at bounding box center [131, 93] width 38 height 19
click at [903, 144] on link "View" at bounding box center [902, 144] width 12 height 8
drag, startPoint x: 546, startPoint y: 44, endPoint x: 422, endPoint y: 31, distance: 123.8
click at [422, 25] on ul "First Name Last Name Departure City Arrival City Company/Division Airport/City …" at bounding box center [531, 25] width 839 height 0
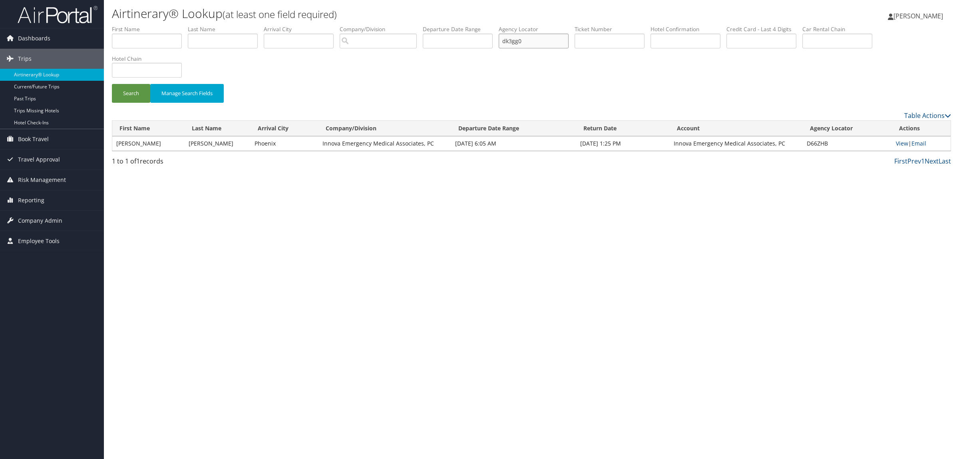
type input "dk3gg0"
click at [112, 84] on button "Search" at bounding box center [131, 93] width 38 height 19
drag, startPoint x: 546, startPoint y: 41, endPoint x: 480, endPoint y: 48, distance: 66.3
click at [480, 25] on ul "First Name Last Name Departure City Arrival City Company/Division Airport/City …" at bounding box center [531, 25] width 839 height 0
click at [176, 48] on li "First Name" at bounding box center [150, 39] width 76 height 29
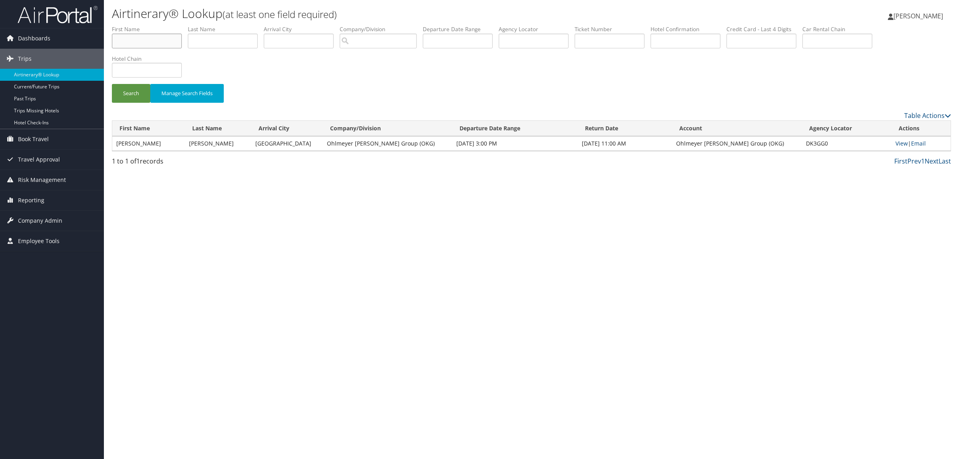
click at [172, 41] on input "text" at bounding box center [147, 41] width 70 height 15
type input "ericka"
click at [362, 38] on input "search" at bounding box center [378, 41] width 77 height 15
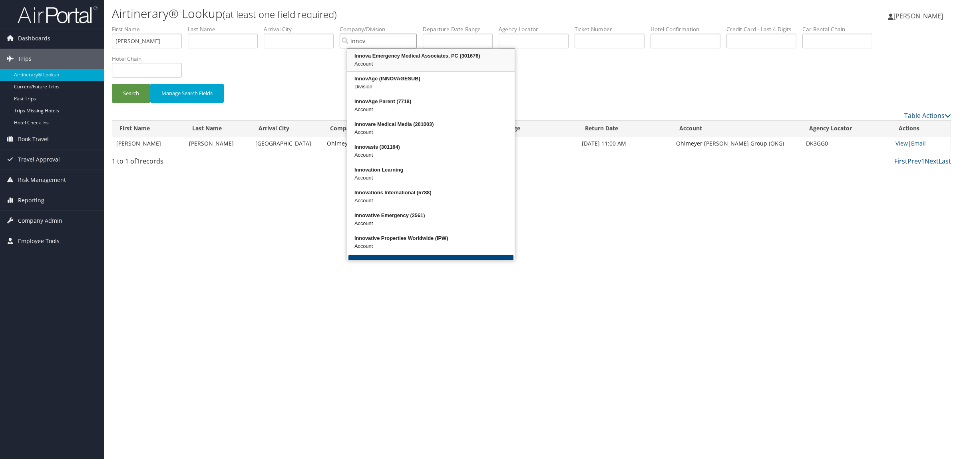
click at [393, 53] on div "Innova Emergency Medical Associates, PC (301676)" at bounding box center [431, 56] width 165 height 8
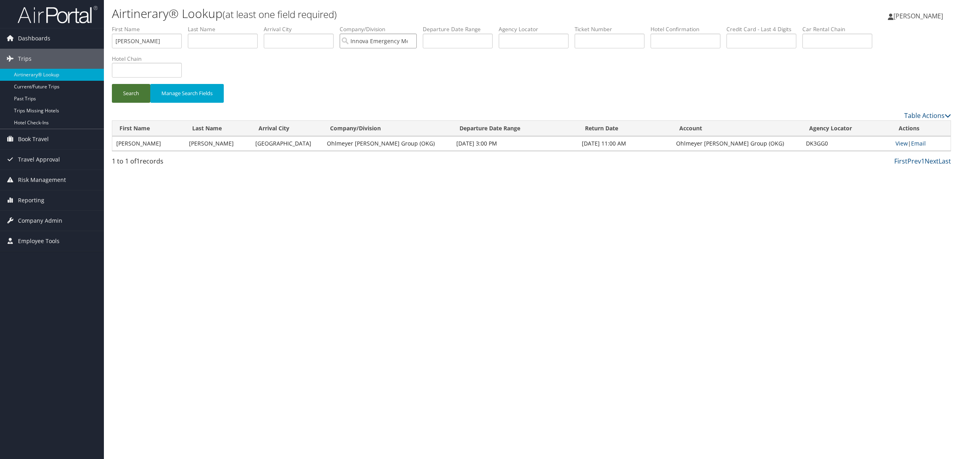
type input "Innova Emergency Medical Associates, PC"
click at [129, 91] on button "Search" at bounding box center [131, 93] width 38 height 19
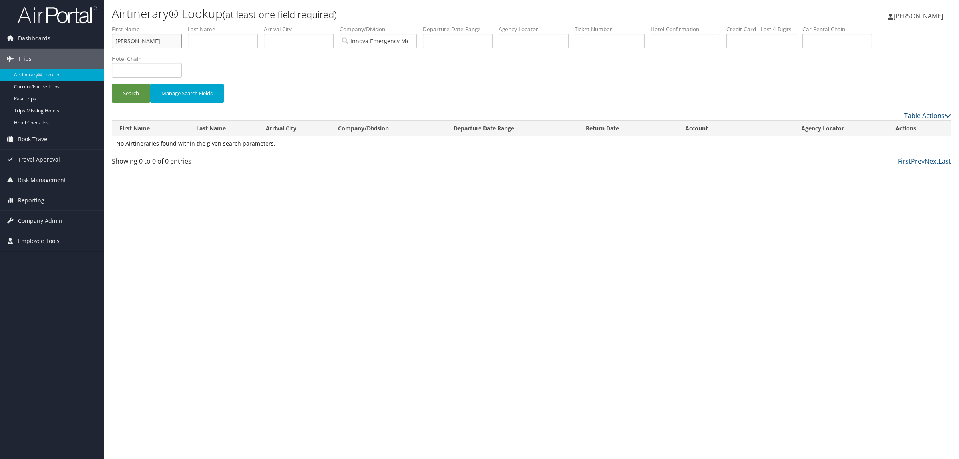
drag, startPoint x: 144, startPoint y: 40, endPoint x: 57, endPoint y: 26, distance: 88.3
click at [60, 28] on div "Dashboards AirPortal 360™ (Manager) AirPortal 360™ (Agent) My Travel Dashboard …" at bounding box center [479, 229] width 959 height 459
click at [112, 84] on button "Search" at bounding box center [131, 93] width 38 height 19
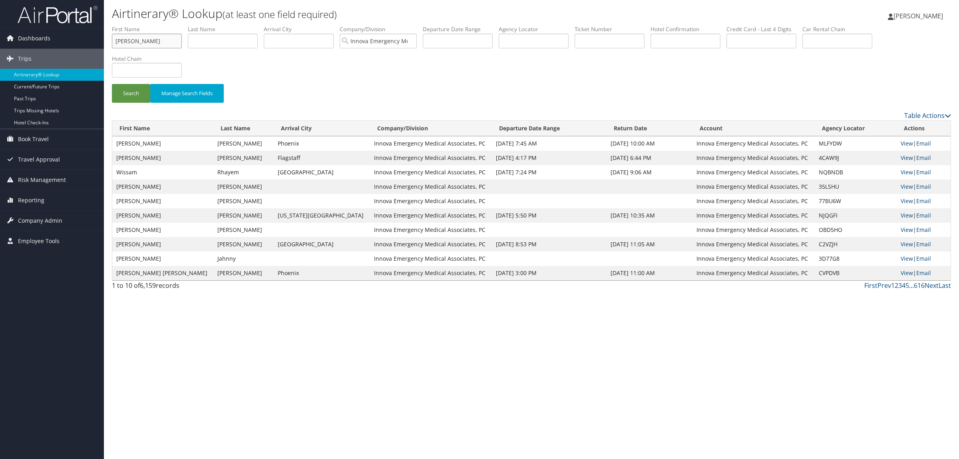
type input "erica"
click at [112, 84] on button "Search" at bounding box center [131, 93] width 38 height 19
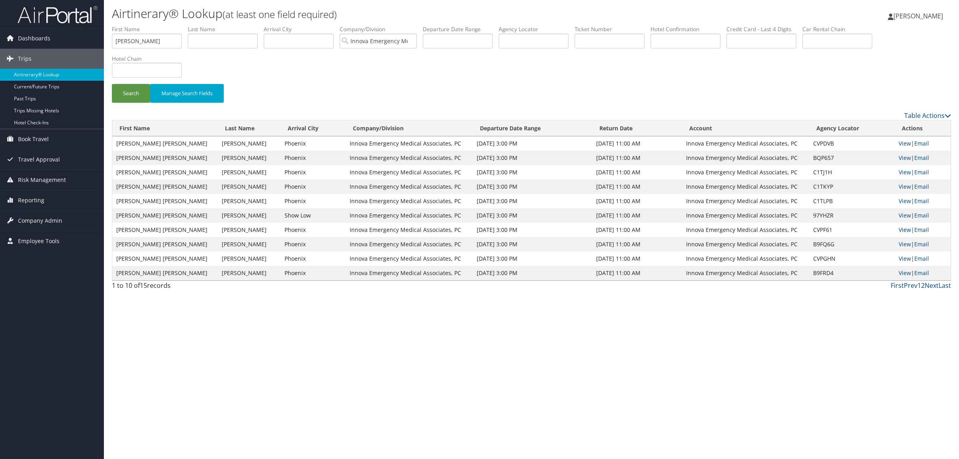
click at [899, 229] on link "View" at bounding box center [905, 230] width 12 height 8
click at [922, 286] on link "2" at bounding box center [923, 285] width 4 height 9
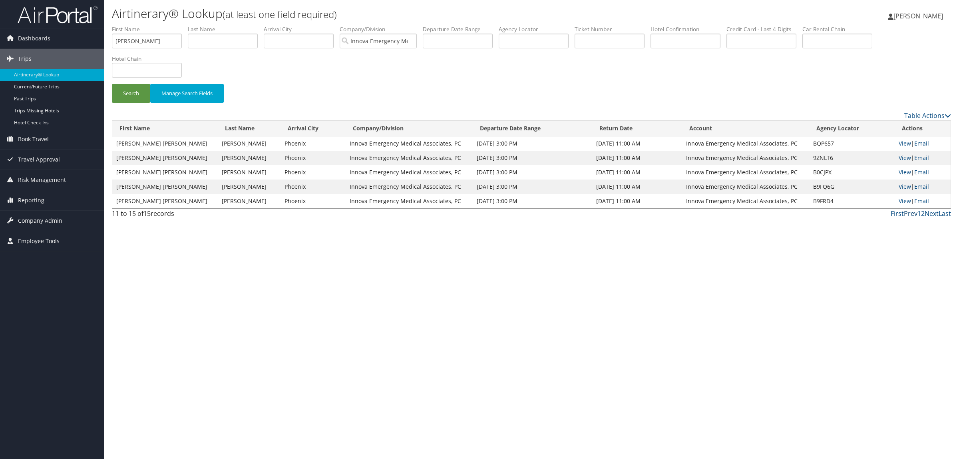
click at [915, 212] on link "Prev" at bounding box center [911, 213] width 14 height 9
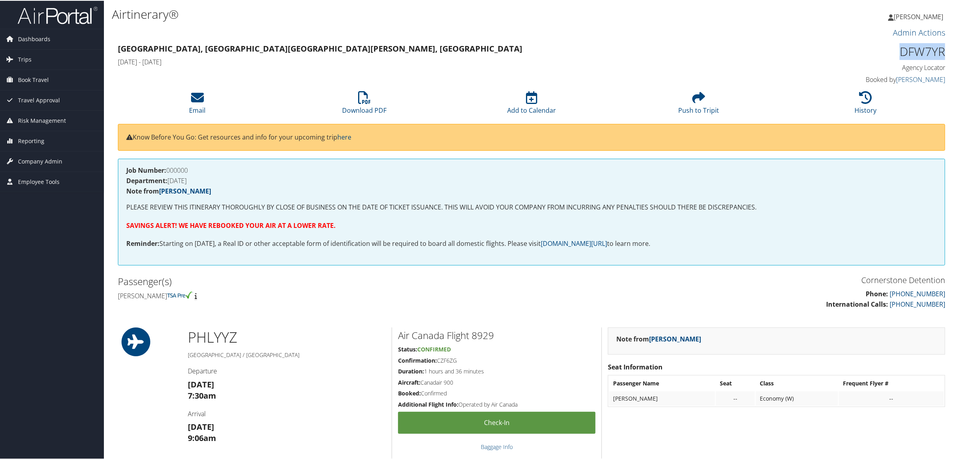
drag, startPoint x: 896, startPoint y: 54, endPoint x: 945, endPoint y: 48, distance: 49.1
click at [945, 48] on div "DFW7YR Agency Locator Agency Locator DFW7YR Booked by [PERSON_NAME] Booked by […" at bounding box center [846, 64] width 210 height 46
copy h1 "DFW7YR"
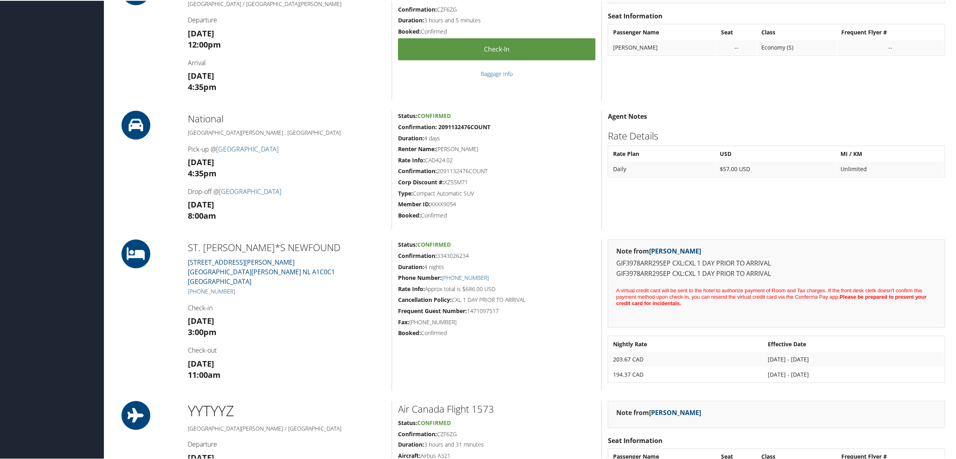
scroll to position [550, 0]
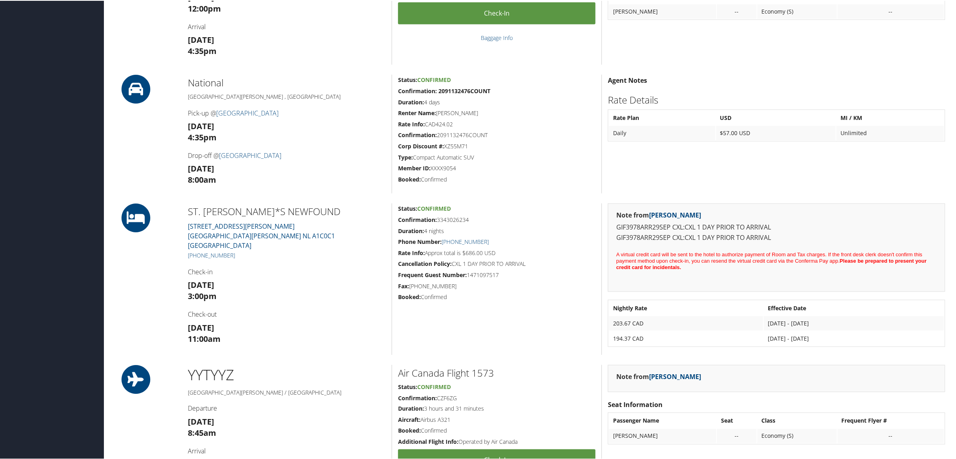
drag, startPoint x: 244, startPoint y: 244, endPoint x: 185, endPoint y: 239, distance: 59.0
click at [185, 239] on div "ST. [PERSON_NAME]*S NEWFOUND [STREET_ADDRESS][PERSON_NAME][PERSON_NAME] [PHONE_…" at bounding box center [287, 278] width 210 height 151
click at [270, 267] on h4 "Check-in" at bounding box center [287, 271] width 198 height 9
drag, startPoint x: 238, startPoint y: 244, endPoint x: 189, endPoint y: 244, distance: 49.2
click at [189, 251] on h5 "[PHONE_NUMBER]" at bounding box center [287, 255] width 198 height 8
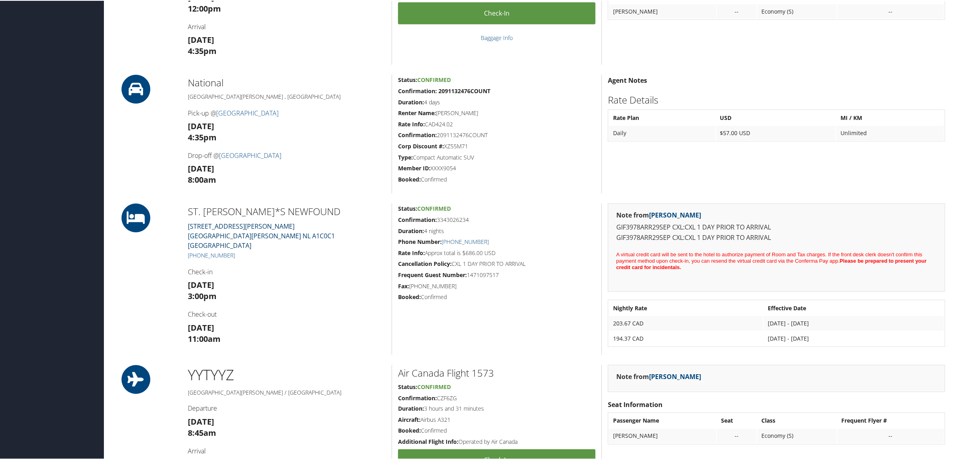
copy link "[PHONE_NUMBER]"
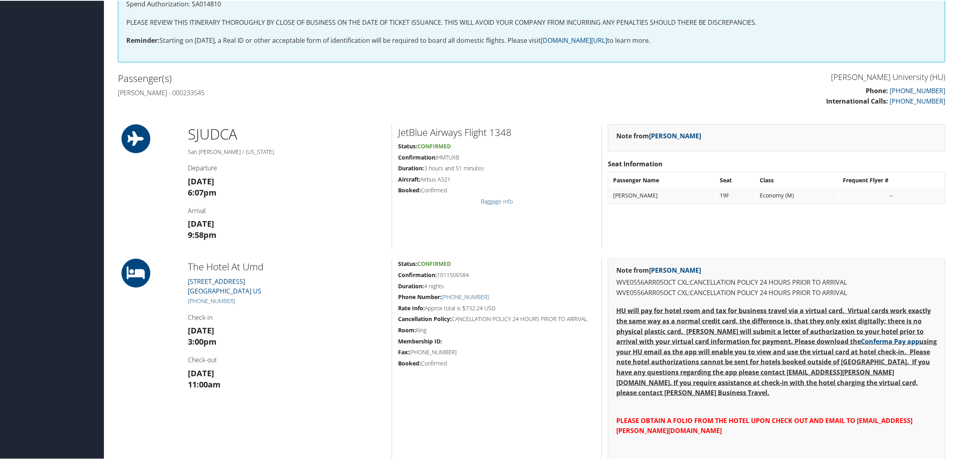
scroll to position [200, 0]
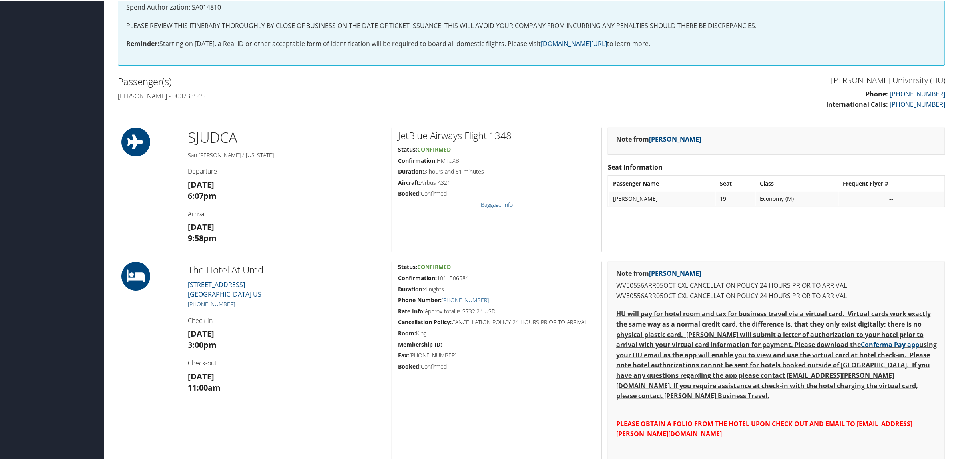
drag, startPoint x: 240, startPoint y: 303, endPoint x: 196, endPoint y: 304, distance: 43.6
click at [196, 304] on h5 "[PHONE_NUMBER]" at bounding box center [287, 303] width 198 height 8
copy link "301) 277-7777"
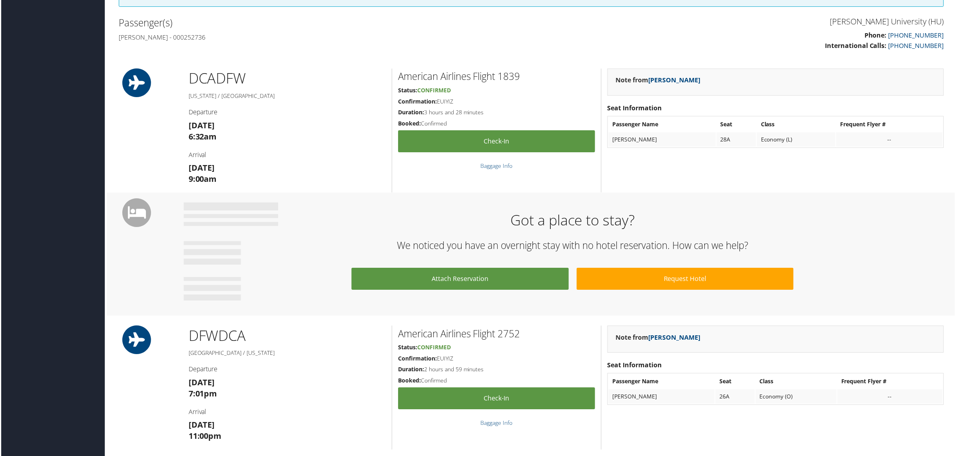
scroll to position [250, 0]
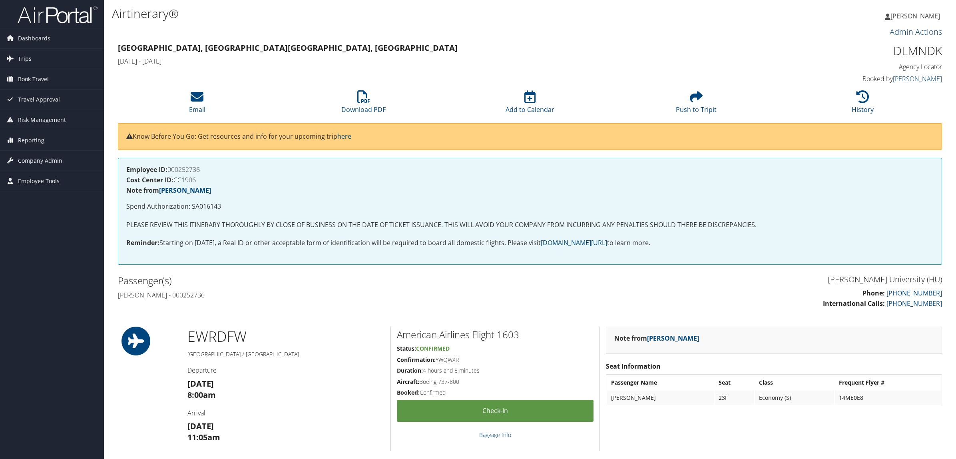
scroll to position [200, 0]
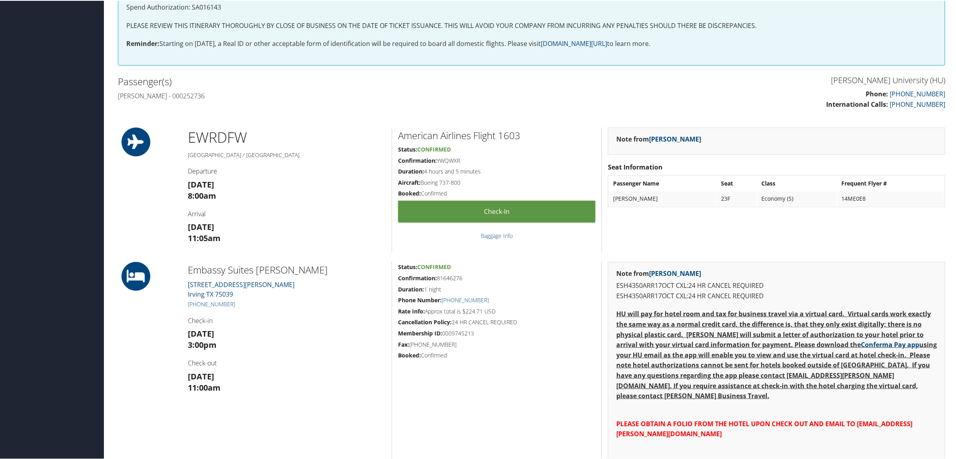
drag, startPoint x: 242, startPoint y: 304, endPoint x: 193, endPoint y: 298, distance: 49.5
click at [193, 298] on div "Embassy Suites Irving 771 W John Carpenter Freeway Irving TX 75039 +1 (469) 242…" at bounding box center [287, 395] width 210 height 269
copy link "(469) 242-6252"
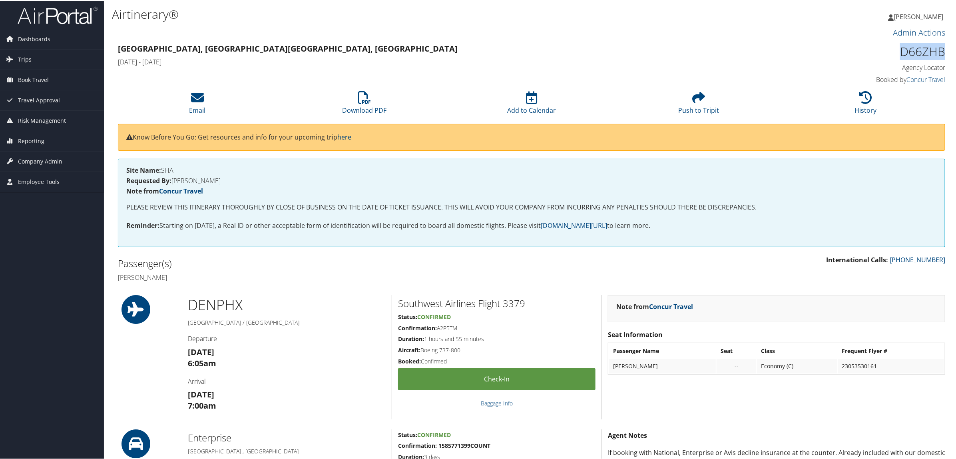
drag, startPoint x: 894, startPoint y: 55, endPoint x: 941, endPoint y: 58, distance: 47.7
click at [941, 58] on h1 "D66ZHB" at bounding box center [846, 50] width 198 height 17
copy h1 "D66ZHB"
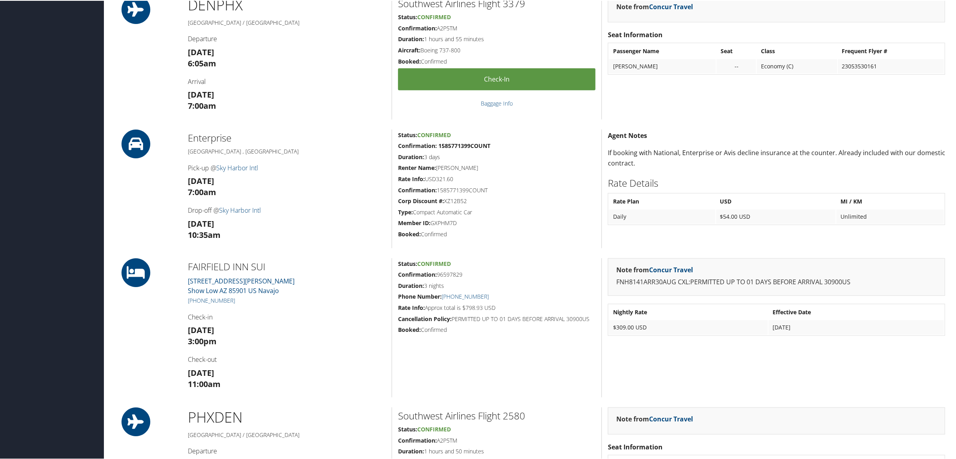
scroll to position [250, 0]
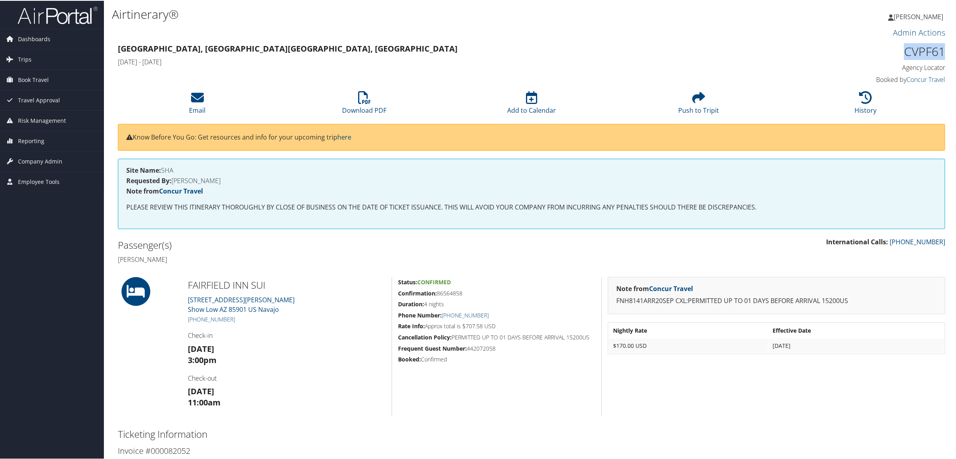
drag, startPoint x: 894, startPoint y: 43, endPoint x: 940, endPoint y: 51, distance: 46.2
click at [940, 51] on h1 "CVPF61" at bounding box center [846, 50] width 198 height 17
copy h1 "CVPF61"
